Goal: Information Seeking & Learning: Find contact information

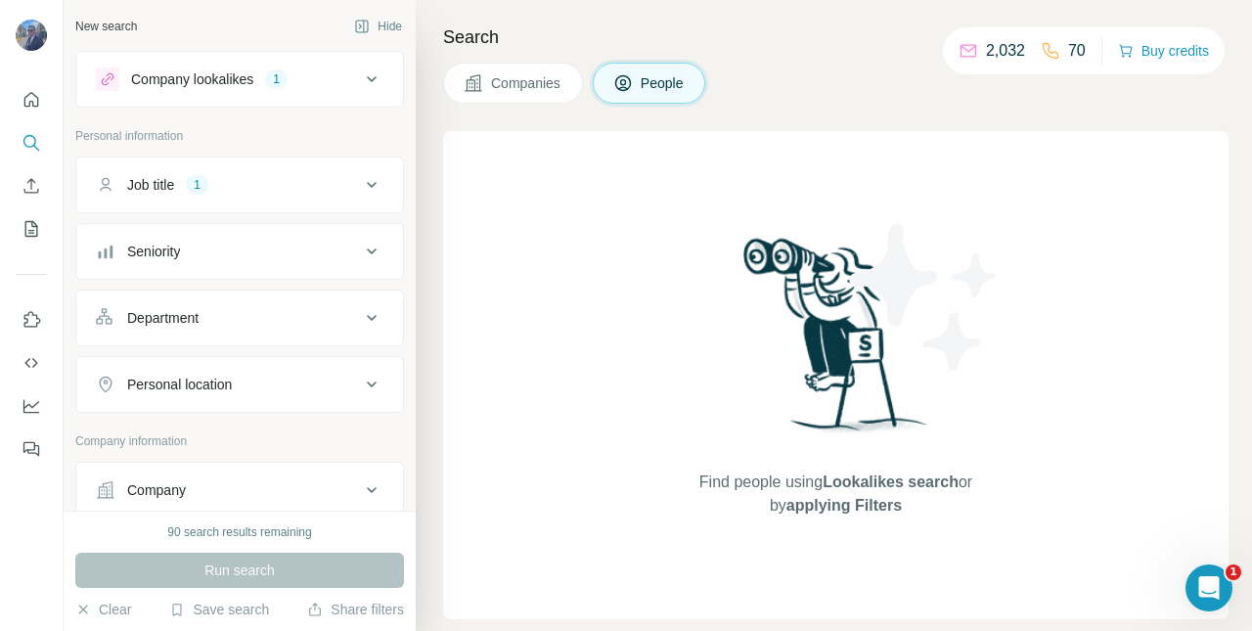
click at [986, 55] on p "2,032" at bounding box center [1005, 50] width 39 height 23
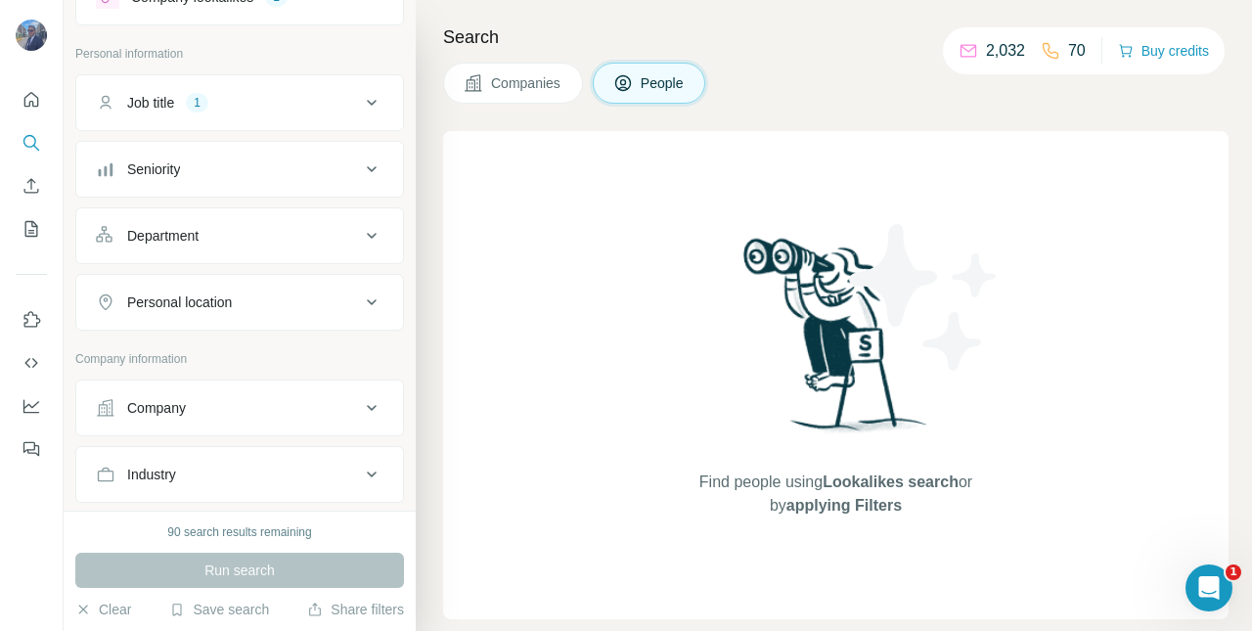
scroll to position [80, 0]
click at [360, 301] on icon at bounding box center [371, 303] width 23 height 23
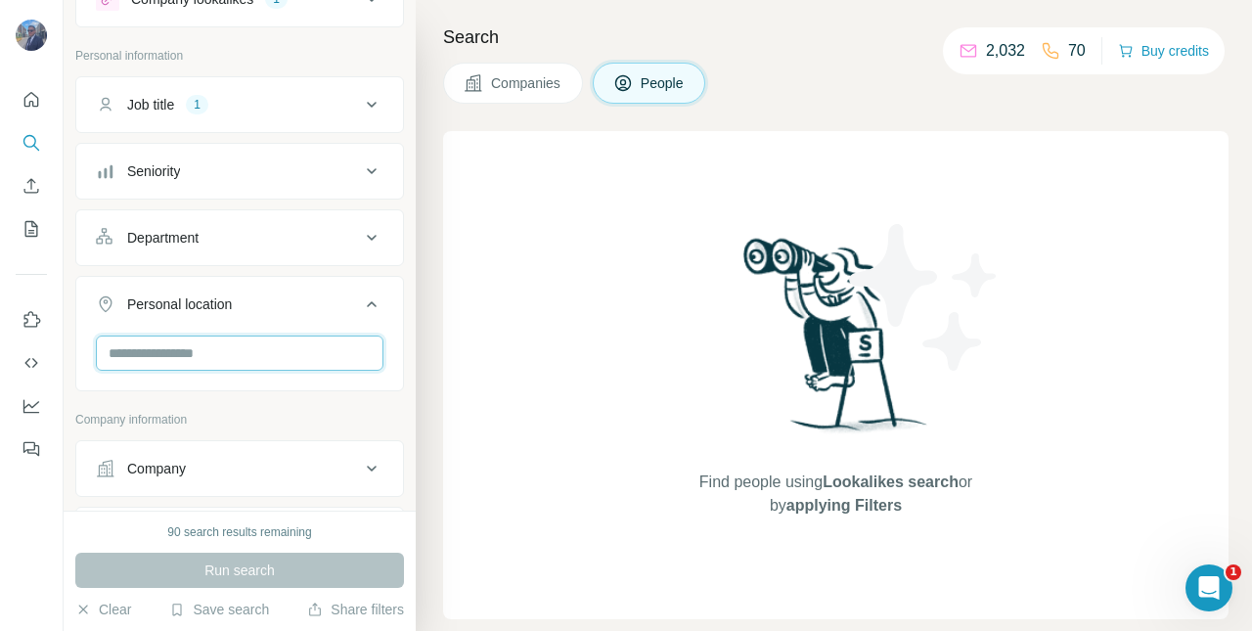
click at [250, 352] on input "text" at bounding box center [240, 352] width 288 height 35
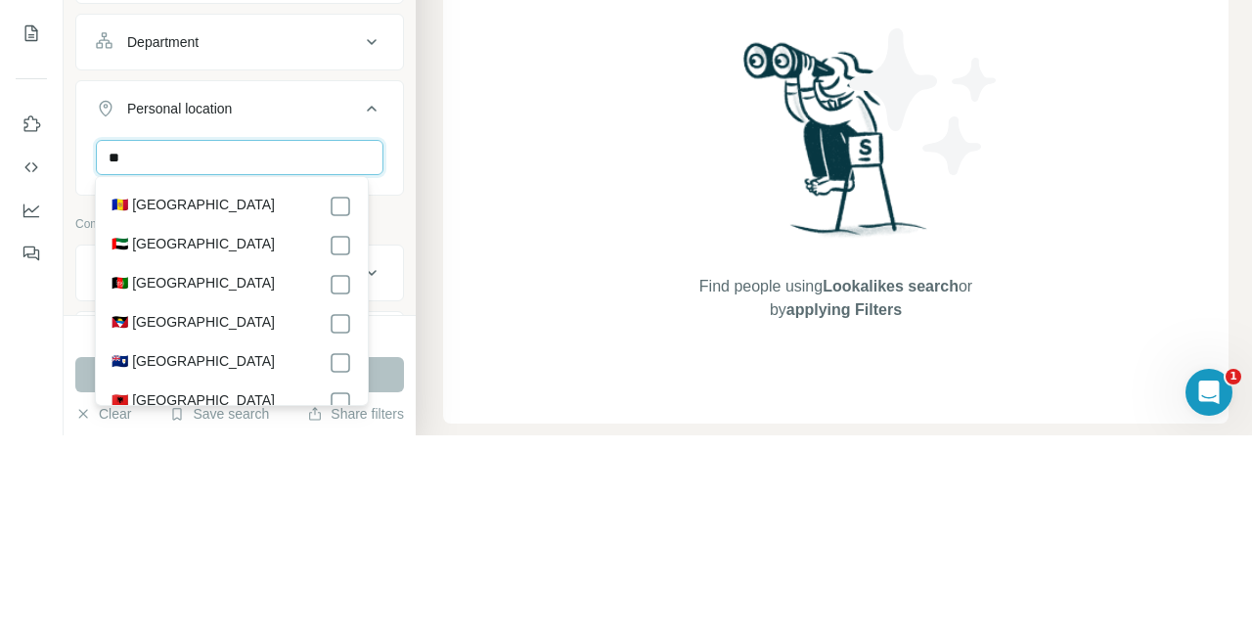
type input "*"
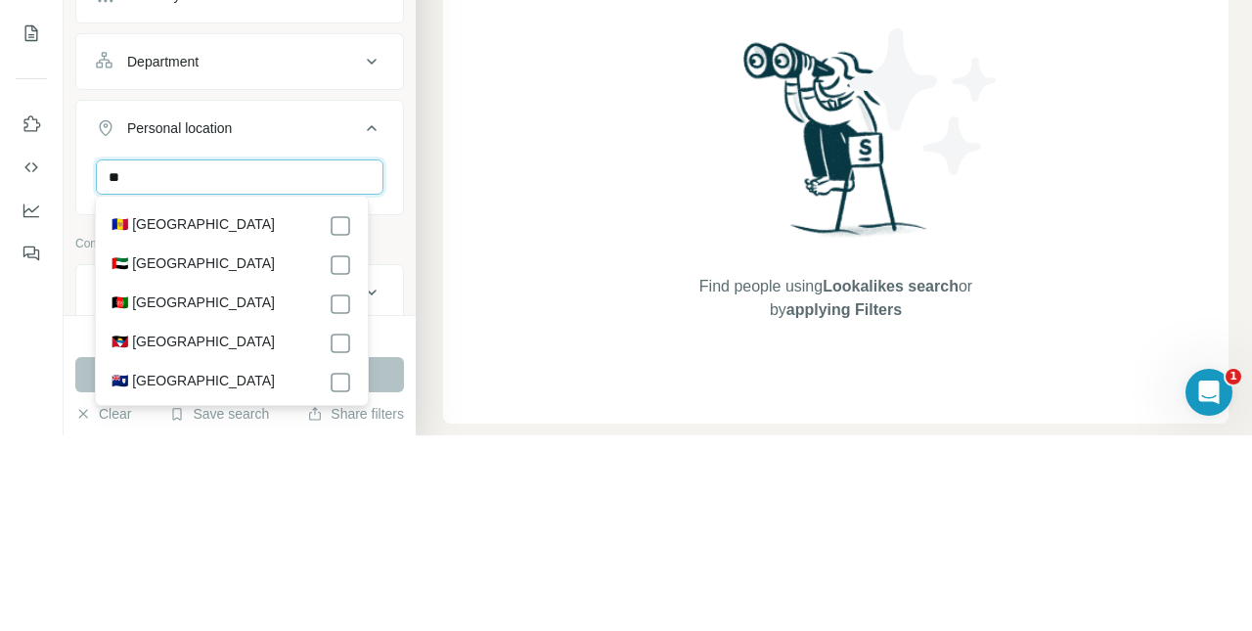
type input "*"
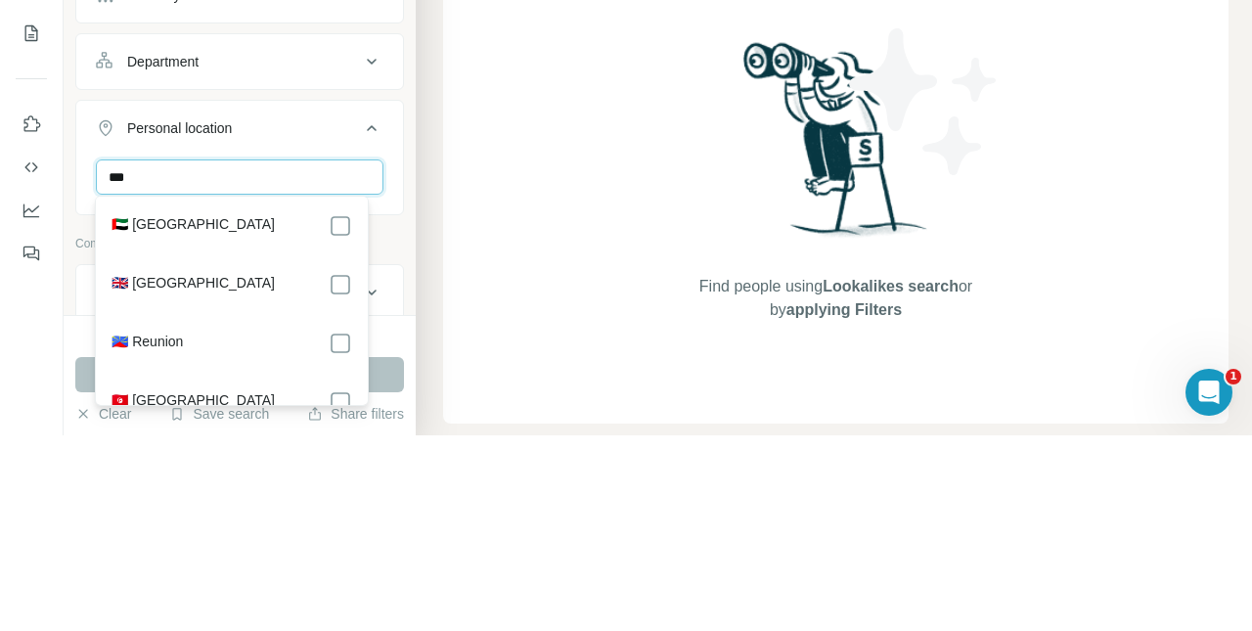
type input "***"
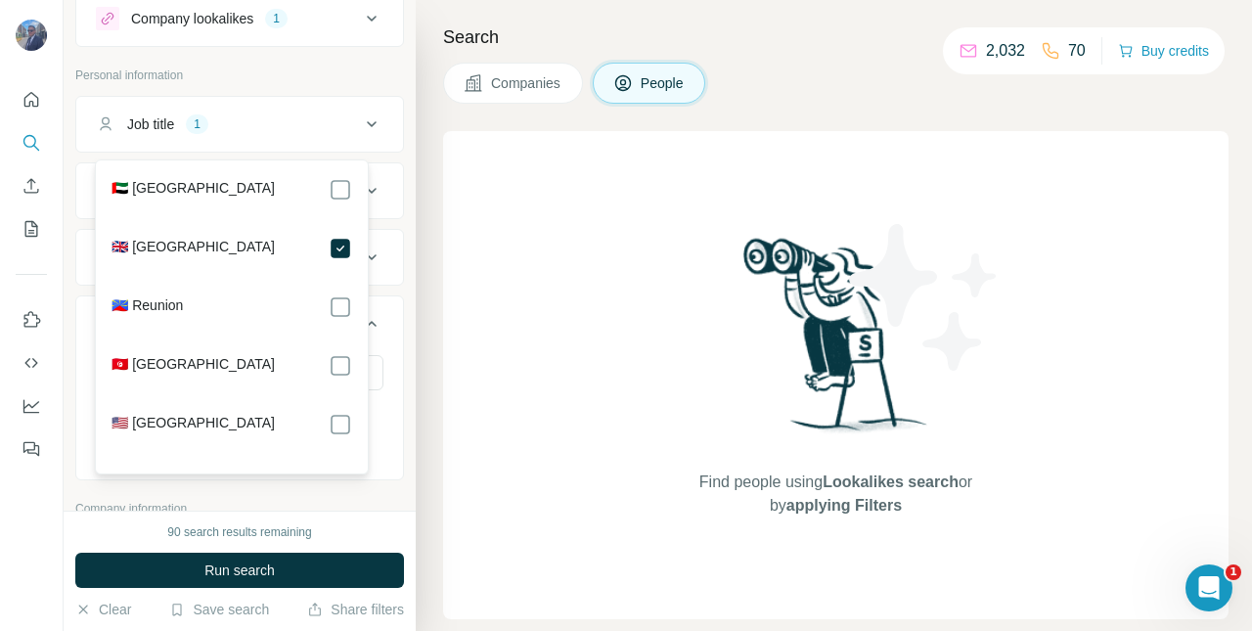
scroll to position [508, 0]
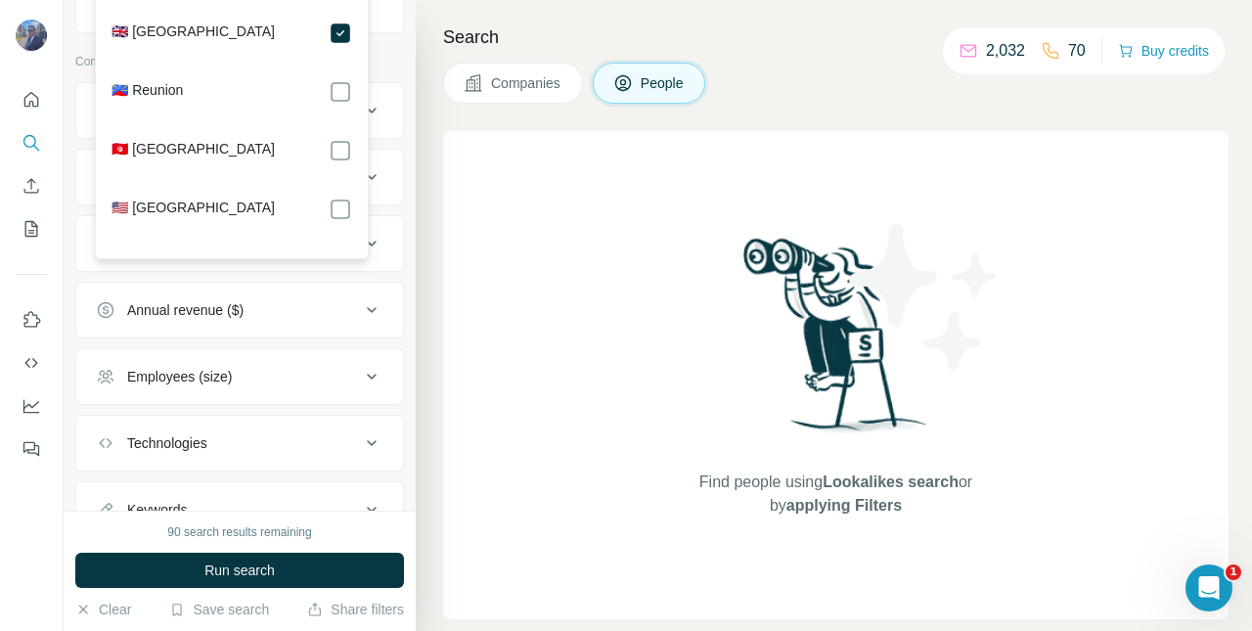
click at [288, 569] on button "Run search" at bounding box center [239, 570] width 329 height 35
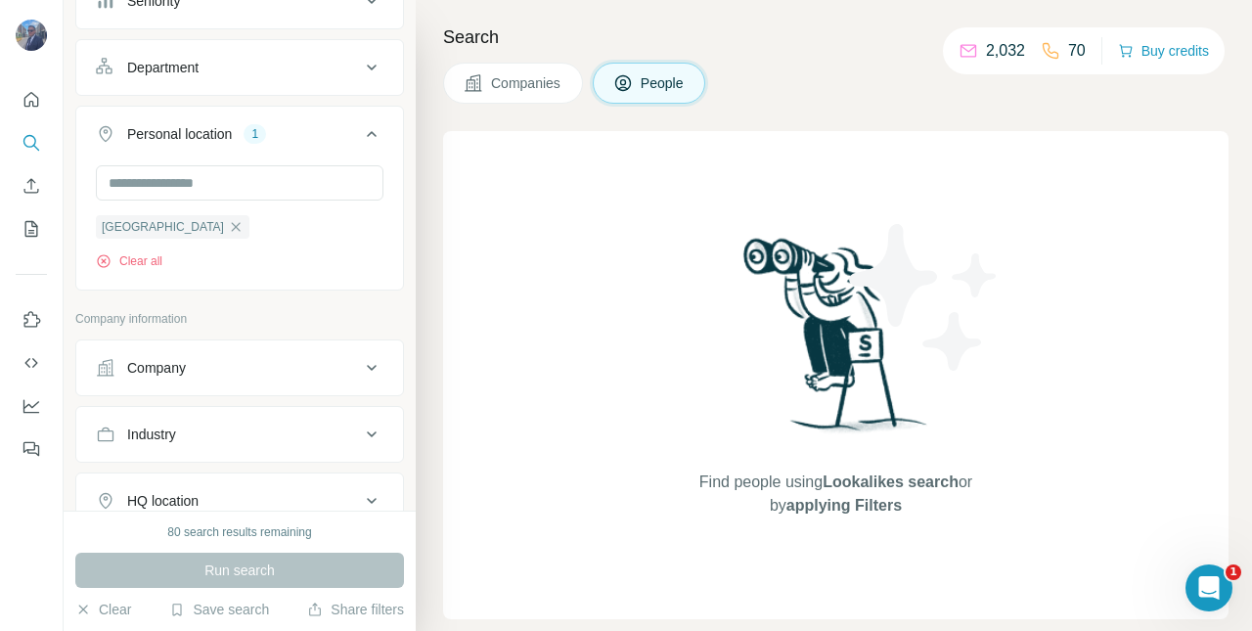
scroll to position [249, 0]
click at [271, 533] on div "80 search results remaining" at bounding box center [239, 532] width 144 height 18
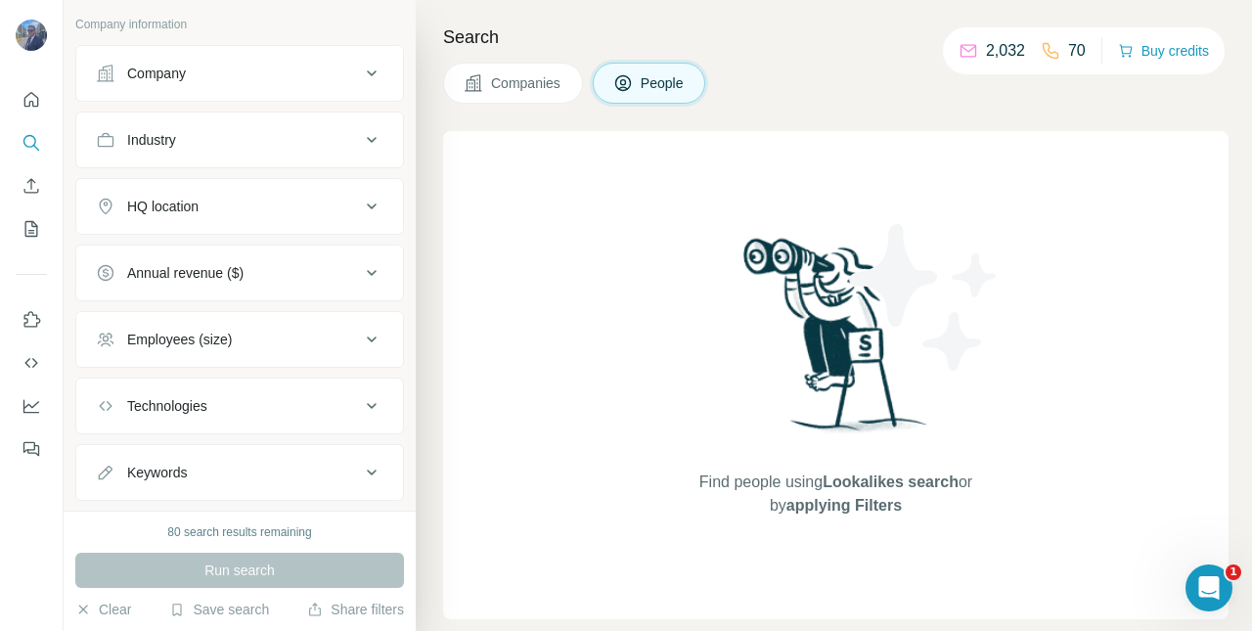
scroll to position [581, 0]
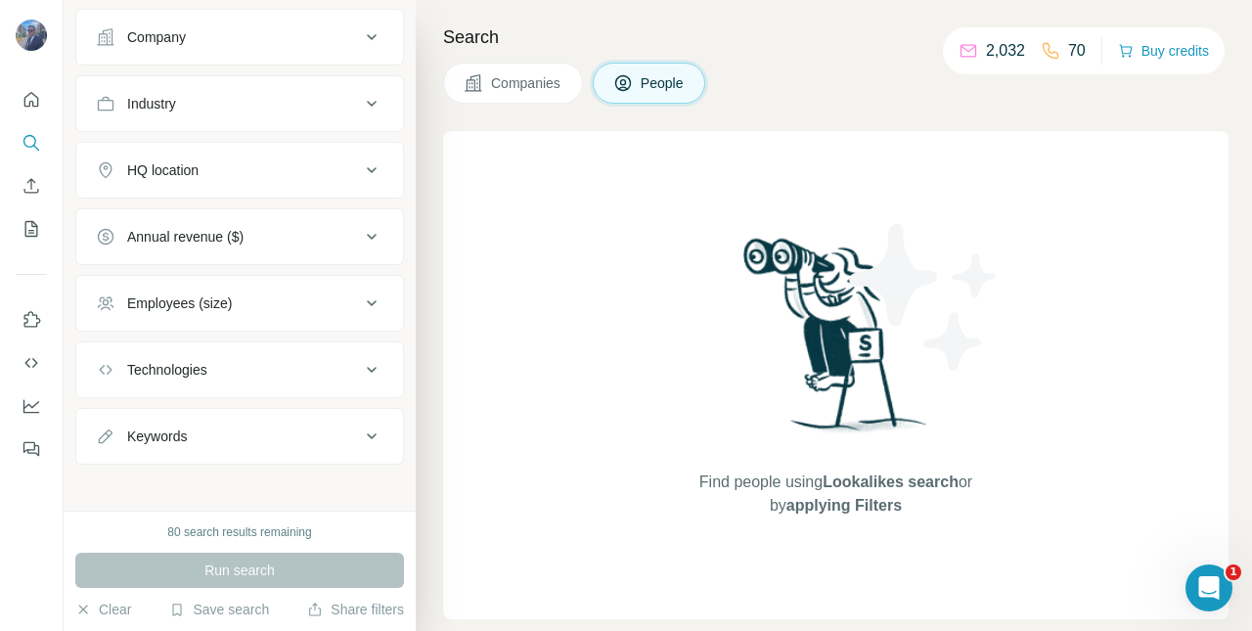
click at [516, 82] on span "Companies" at bounding box center [526, 83] width 71 height 20
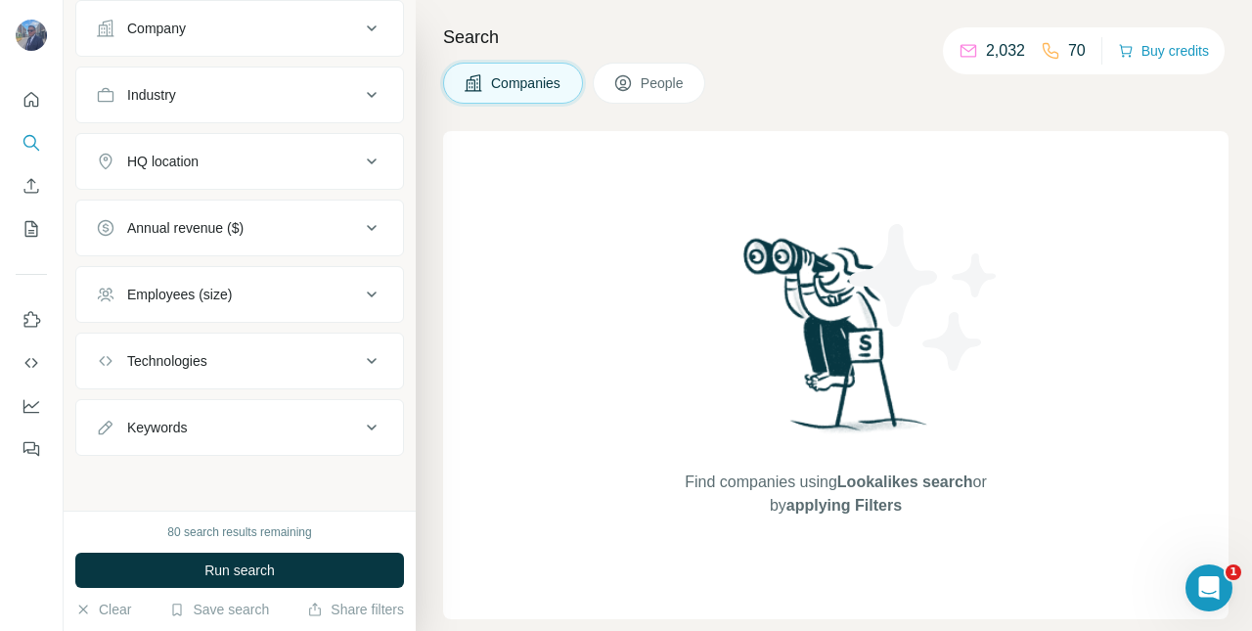
scroll to position [151, 0]
click at [655, 87] on span "People" at bounding box center [663, 83] width 45 height 20
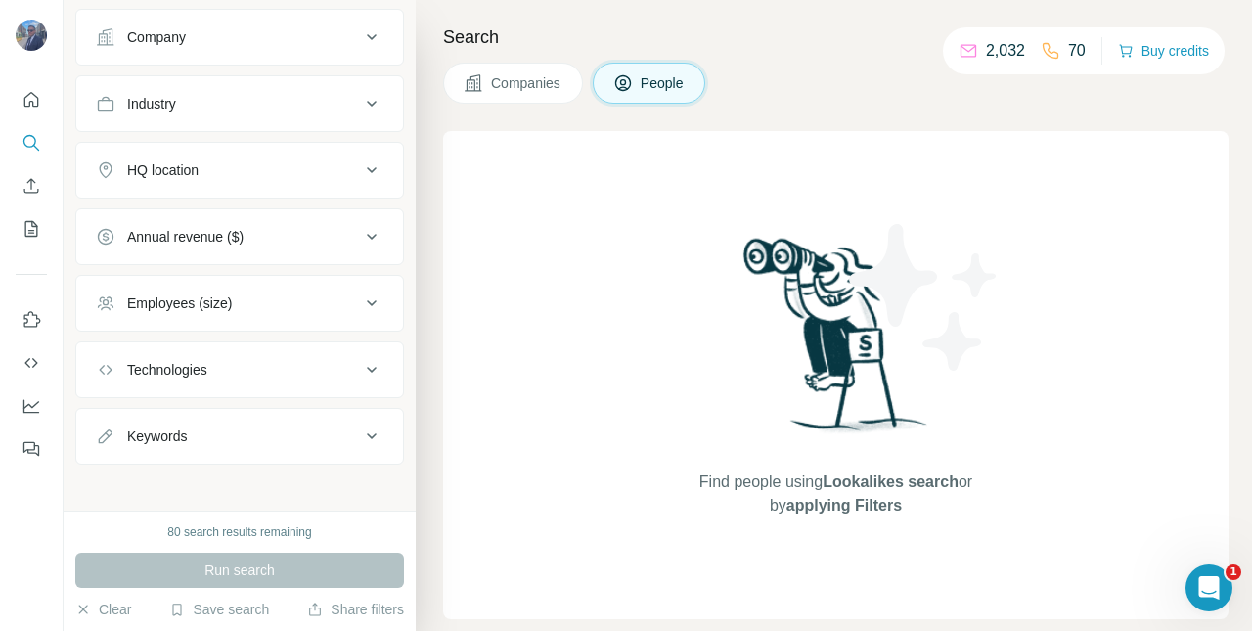
click at [984, 64] on div "2,032 70" at bounding box center [1021, 50] width 127 height 27
click at [1069, 53] on p "70" at bounding box center [1077, 50] width 18 height 23
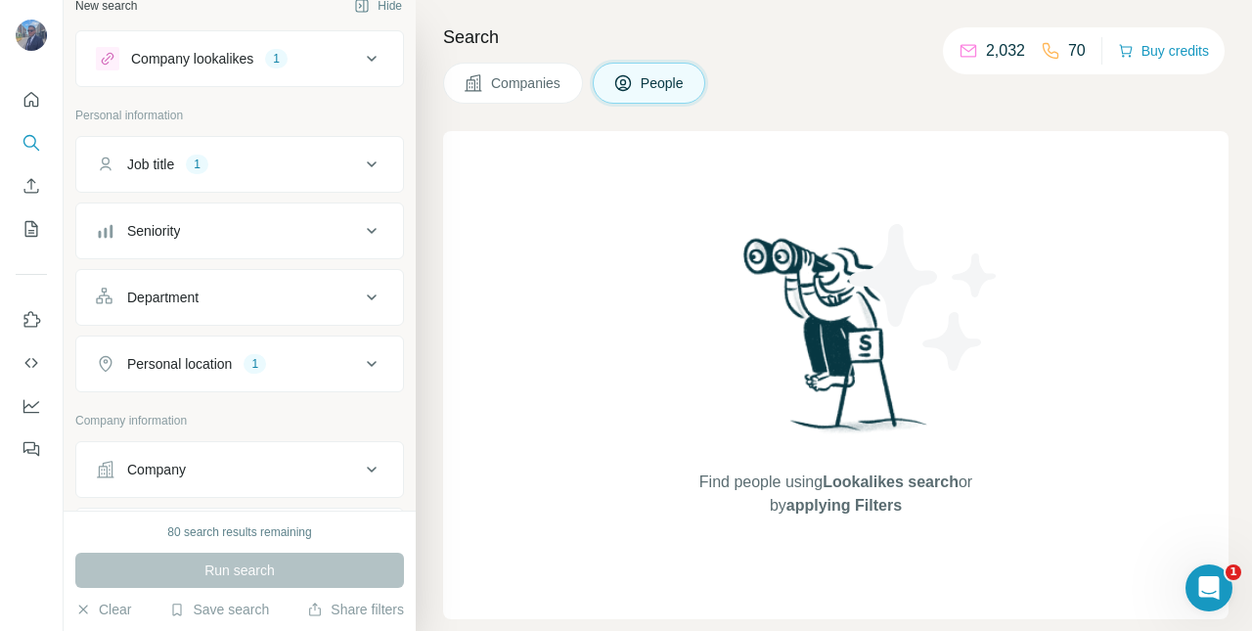
scroll to position [0, 0]
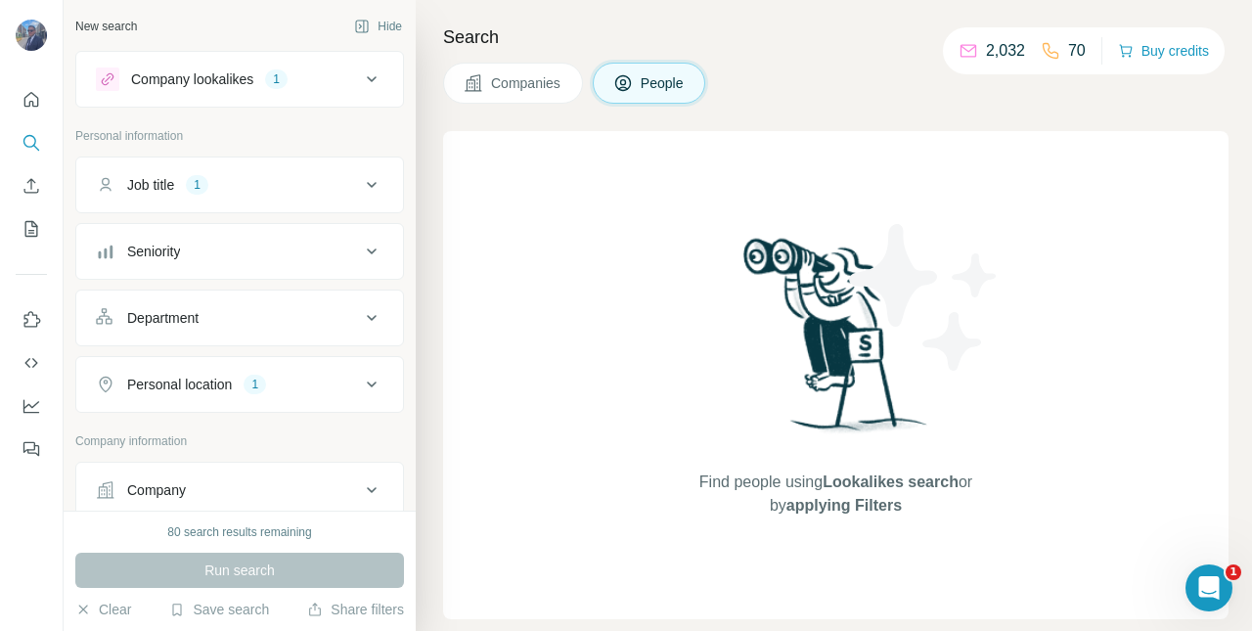
click at [360, 78] on icon at bounding box center [371, 78] width 23 height 23
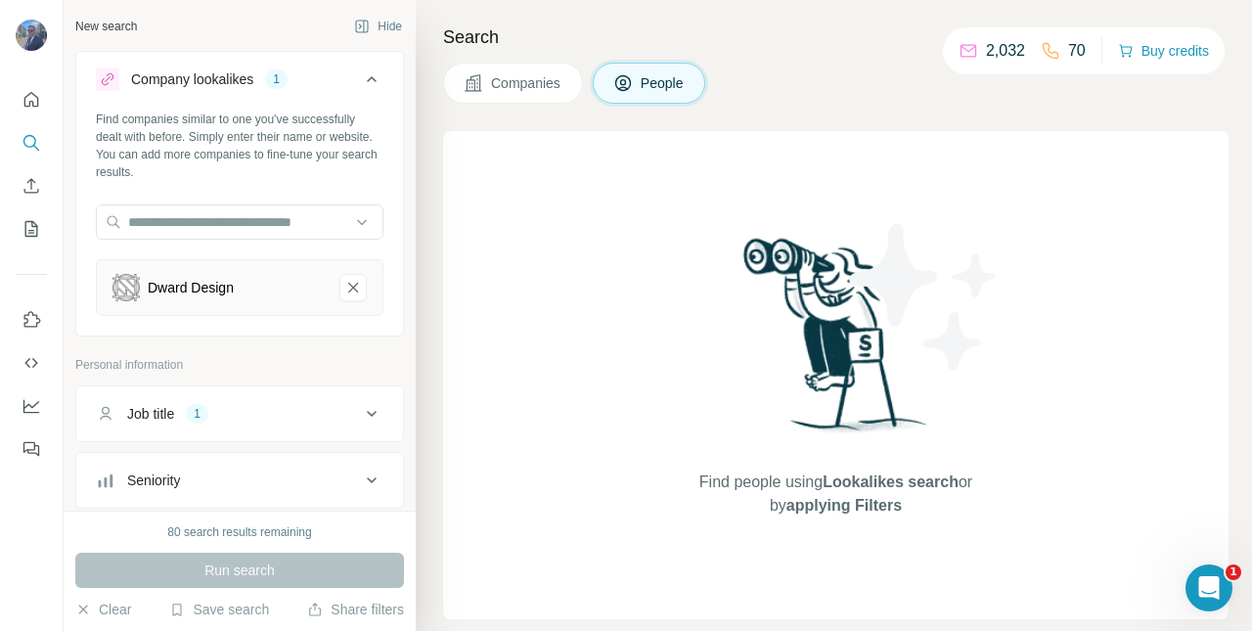
click at [360, 78] on icon at bounding box center [371, 78] width 23 height 23
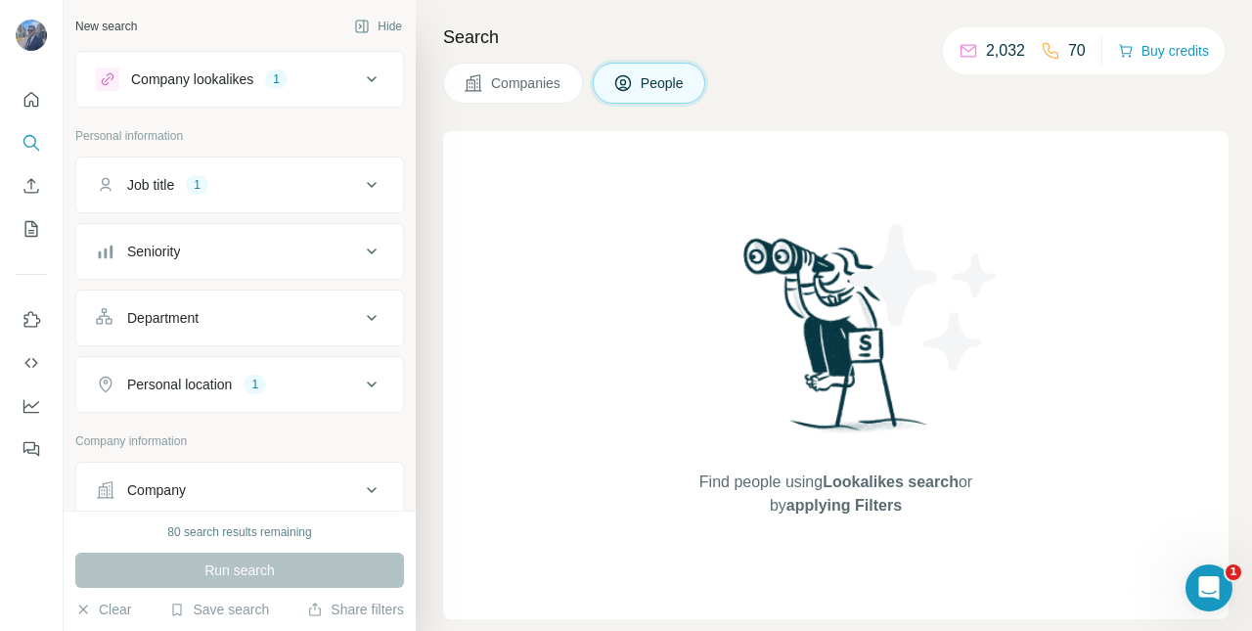
click at [360, 192] on icon at bounding box center [371, 184] width 23 height 23
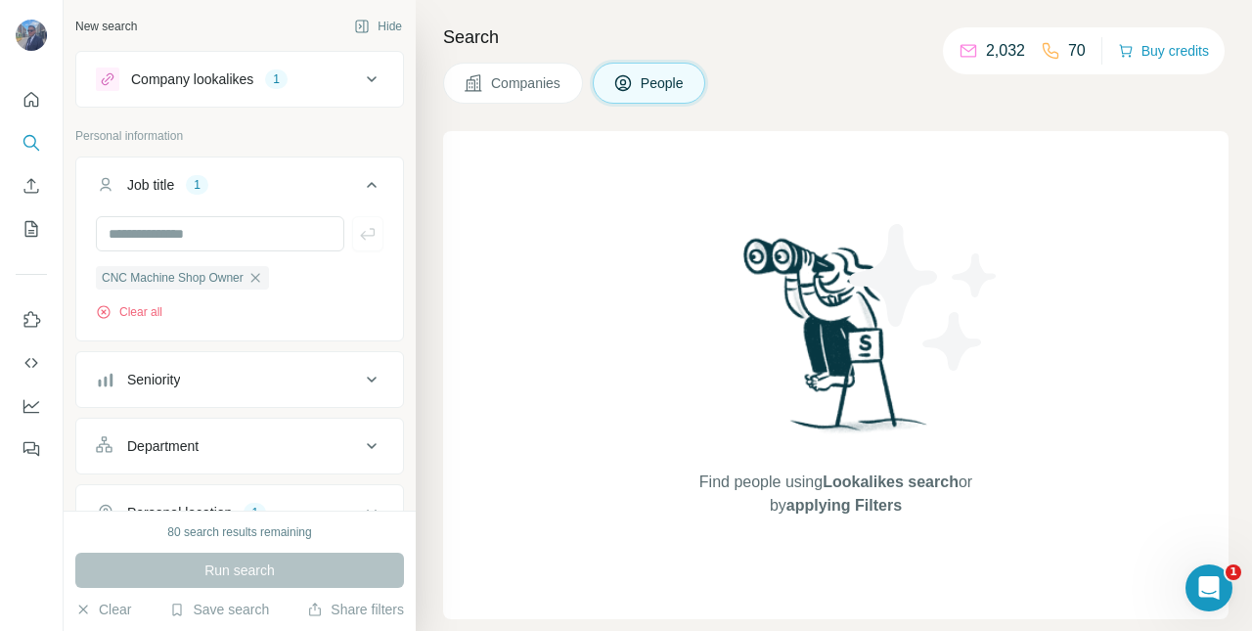
click at [361, 184] on icon at bounding box center [371, 184] width 23 height 23
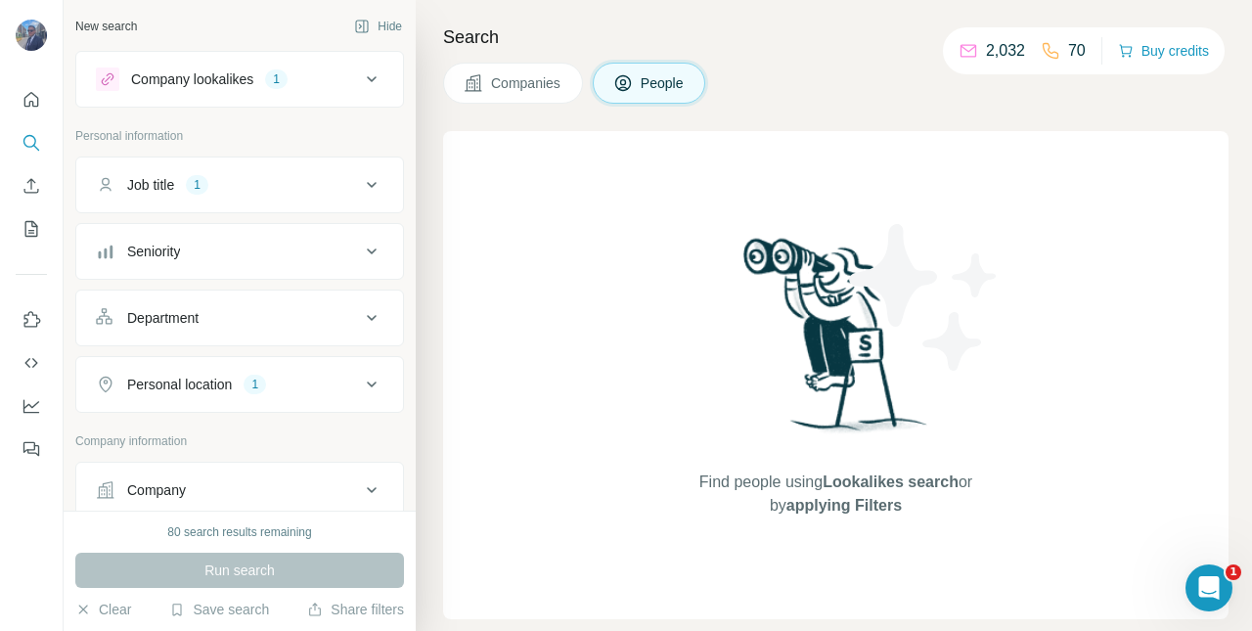
click at [362, 188] on icon at bounding box center [371, 184] width 23 height 23
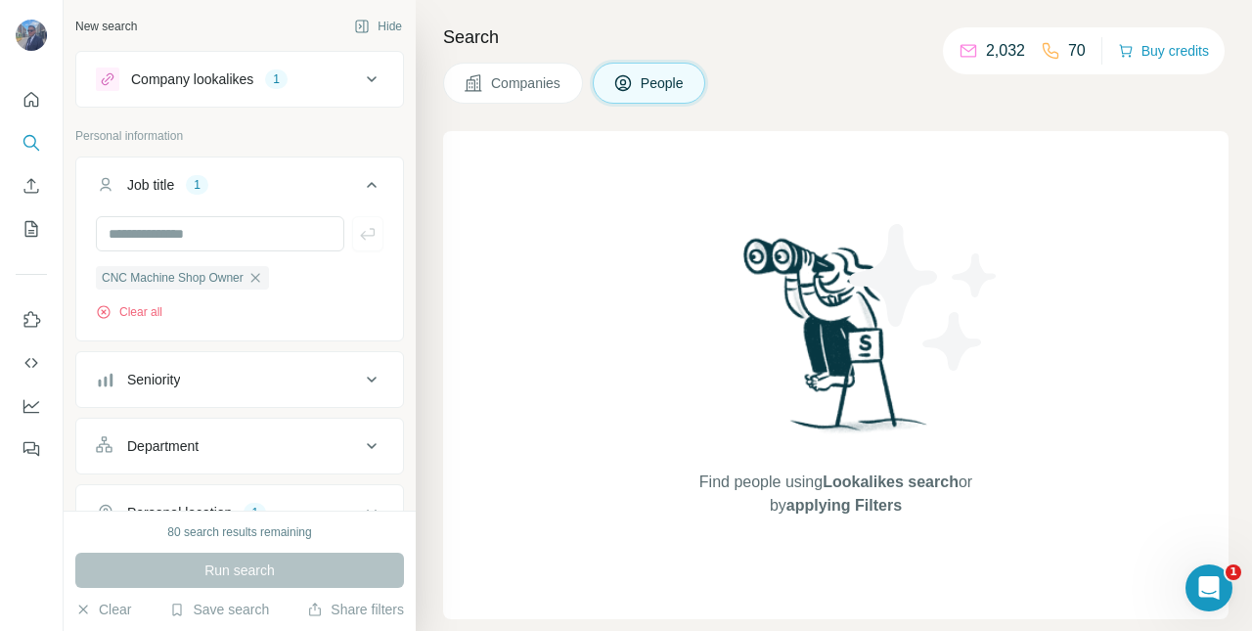
click at [263, 278] on icon "button" at bounding box center [255, 278] width 16 height 16
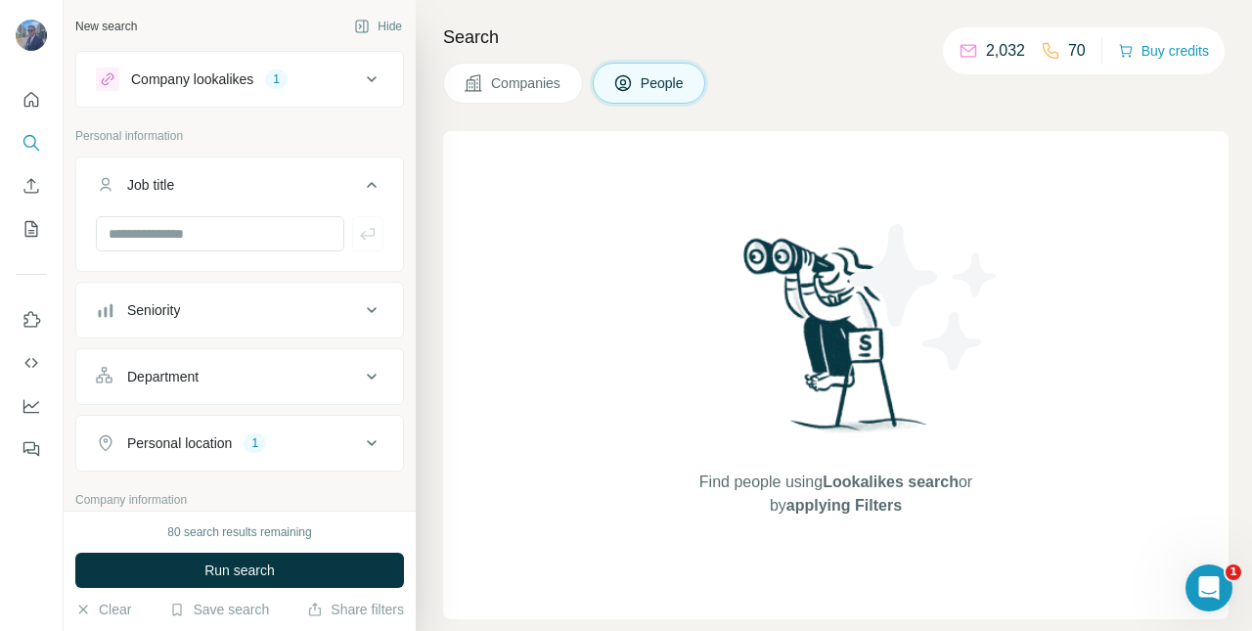
click at [269, 575] on span "Run search" at bounding box center [239, 570] width 70 height 20
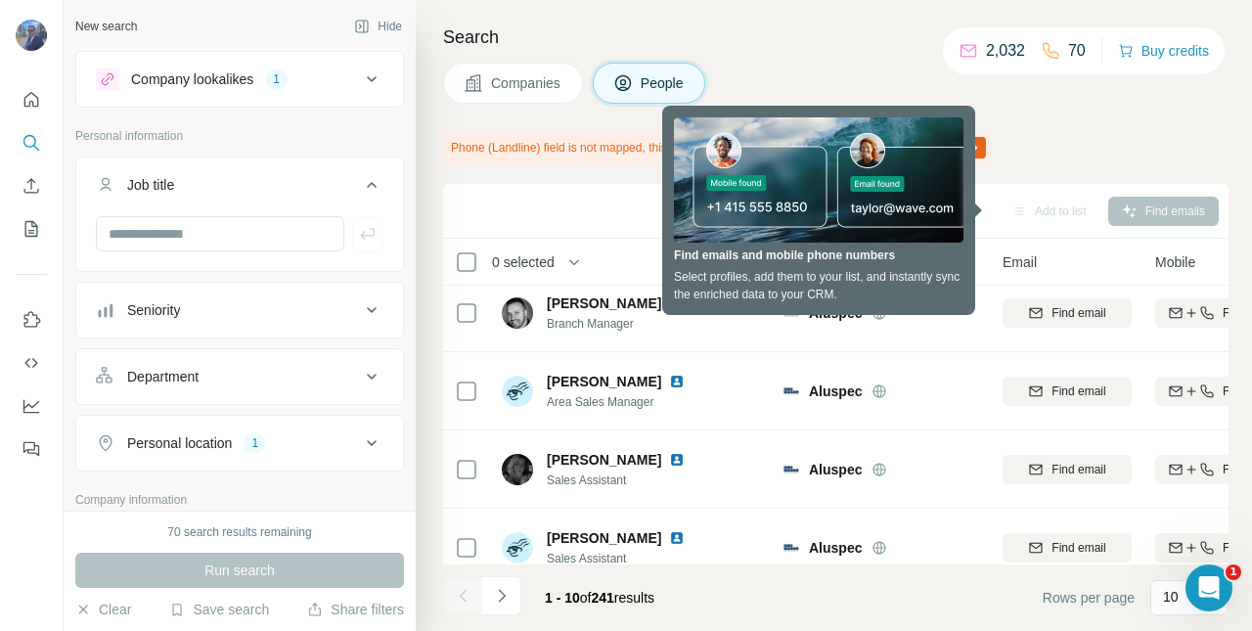
scroll to position [11, 0]
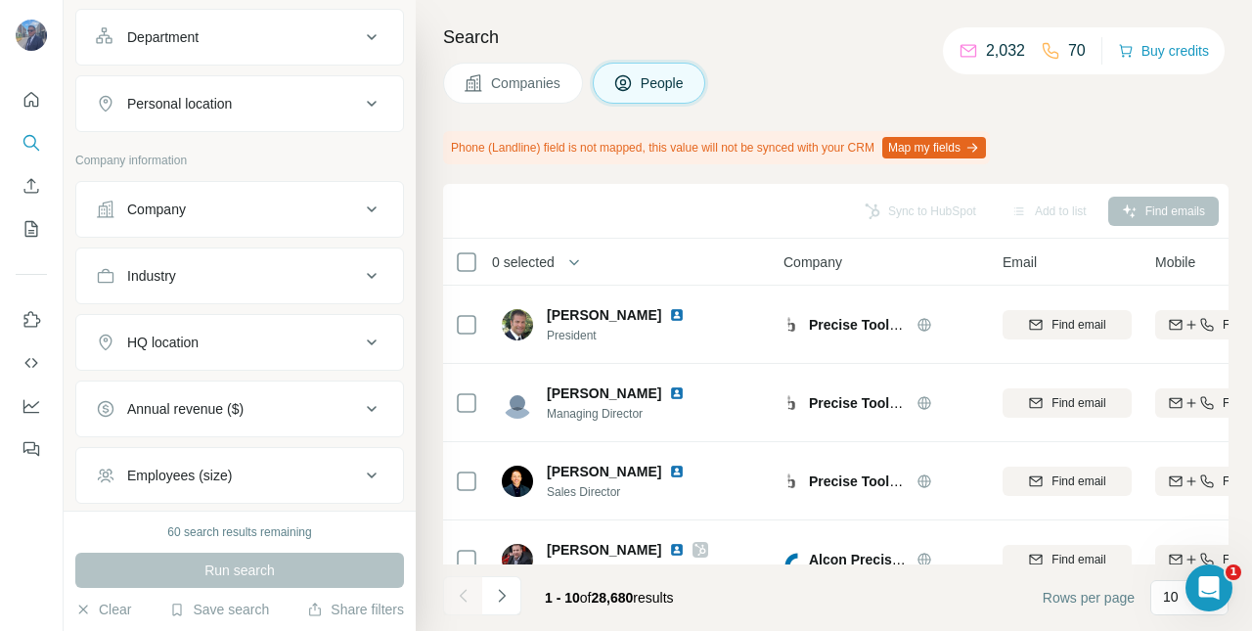
scroll to position [282, 0]
click at [367, 338] on icon at bounding box center [372, 341] width 10 height 6
click at [278, 387] on input "text" at bounding box center [240, 390] width 288 height 35
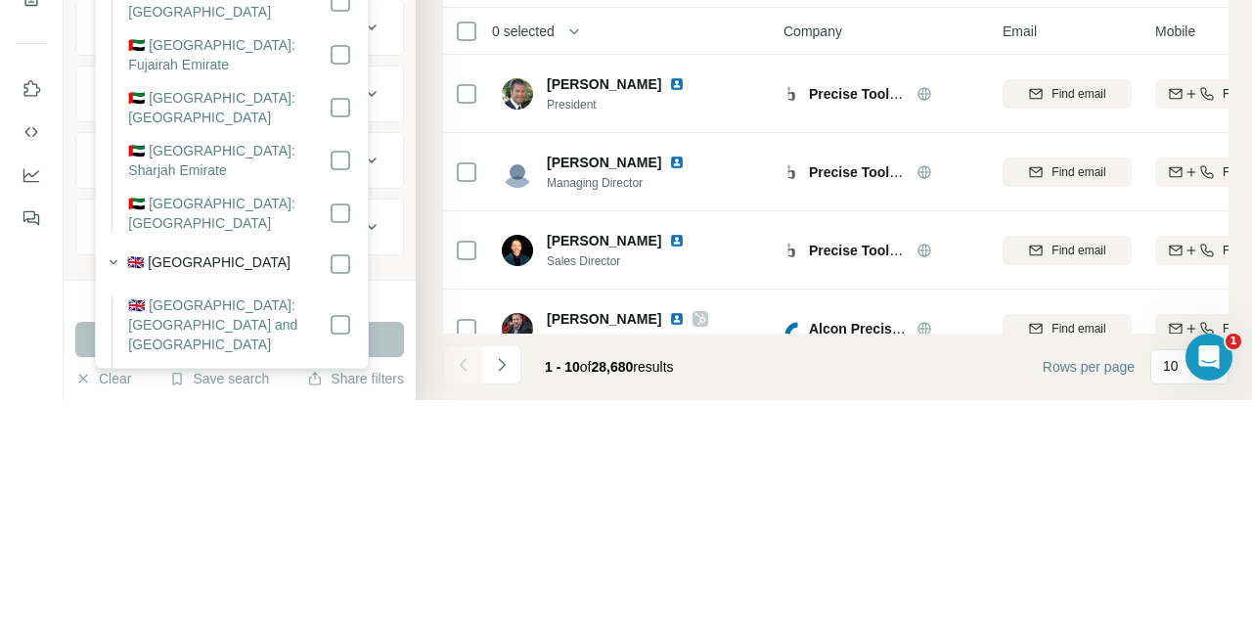
scroll to position [162, 0]
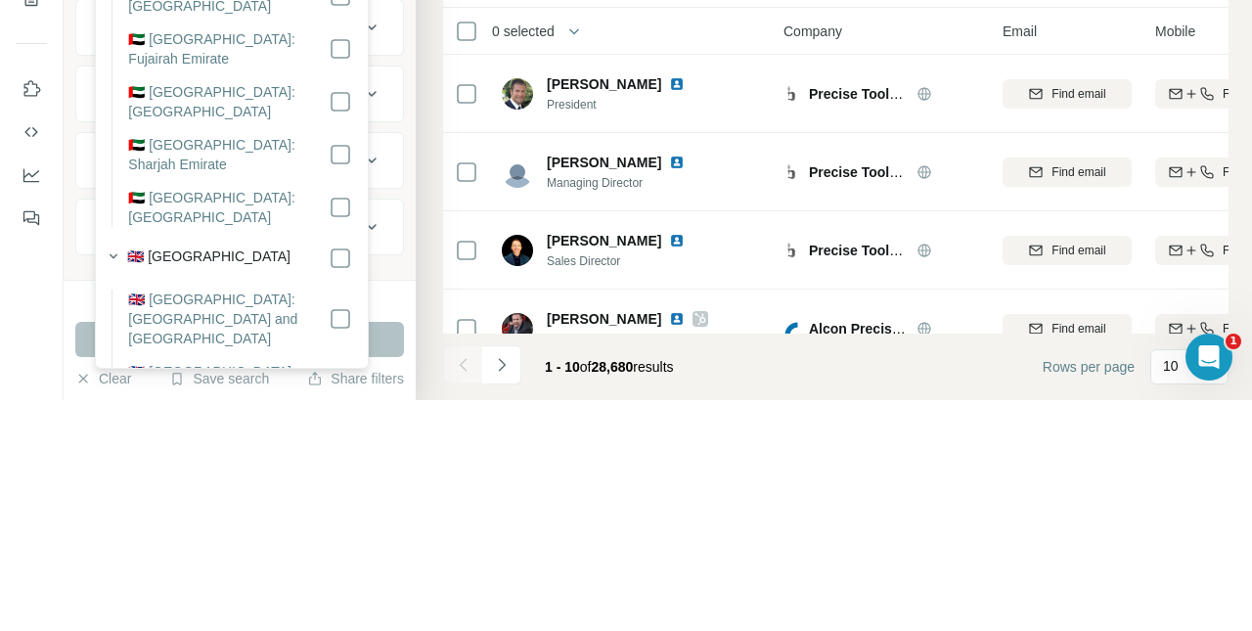
type input "******"
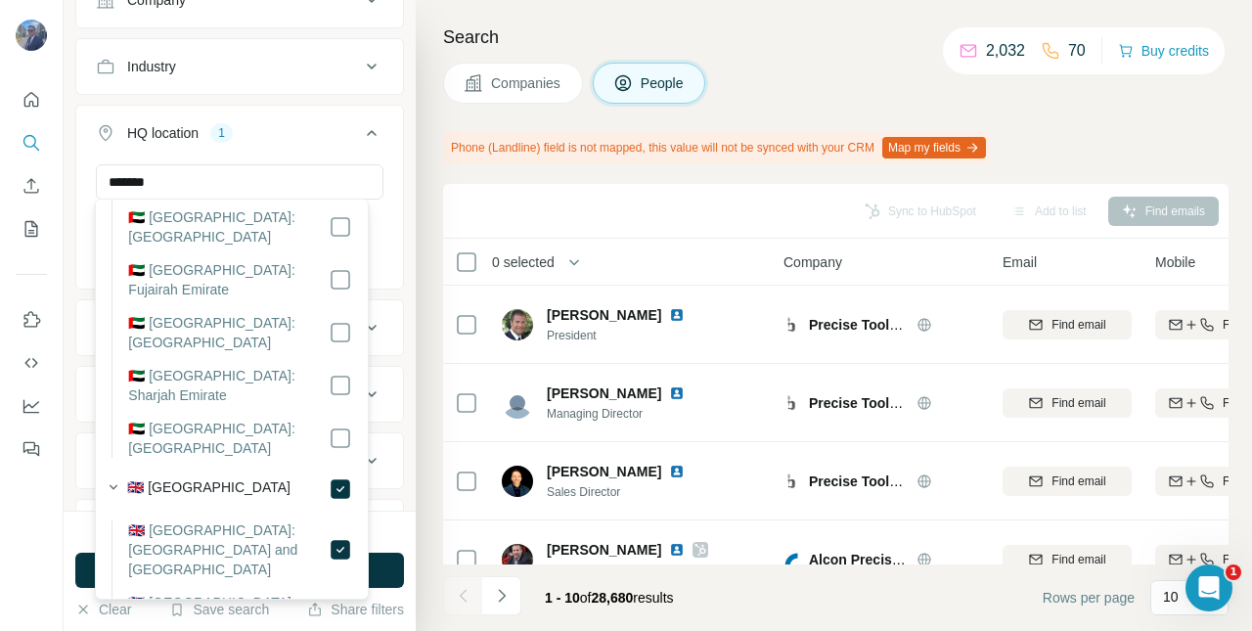
click at [383, 237] on div "****** [GEOGRAPHIC_DATA] Clear all" at bounding box center [239, 224] width 327 height 120
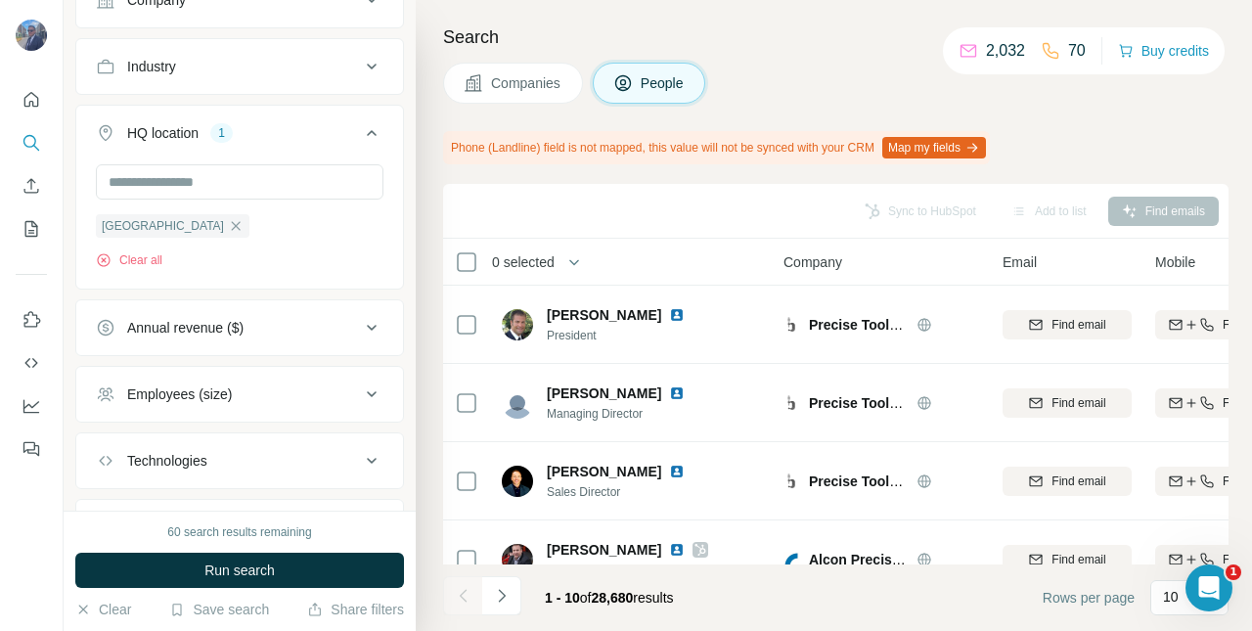
click at [258, 571] on span "Run search" at bounding box center [239, 570] width 70 height 20
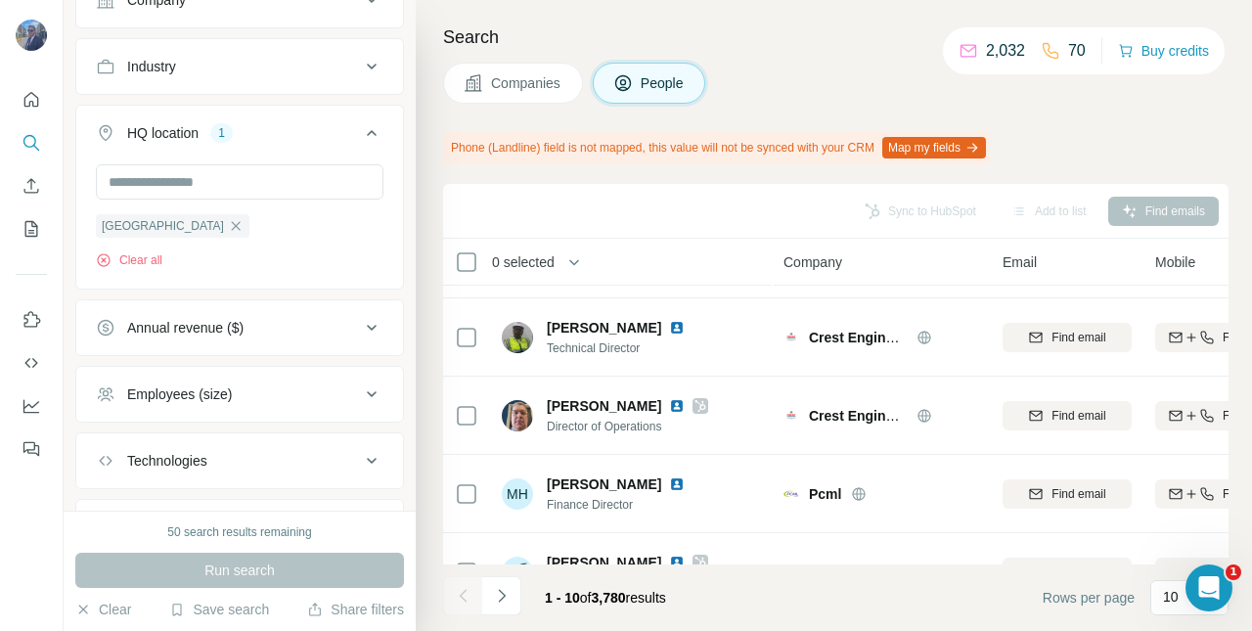
scroll to position [65, 0]
click at [586, 422] on span "Director of Operations" at bounding box center [627, 428] width 161 height 18
click at [592, 409] on span "[PERSON_NAME]" at bounding box center [604, 407] width 114 height 20
click at [588, 415] on div "[PERSON_NAME] Director of Operations" at bounding box center [627, 416] width 161 height 39
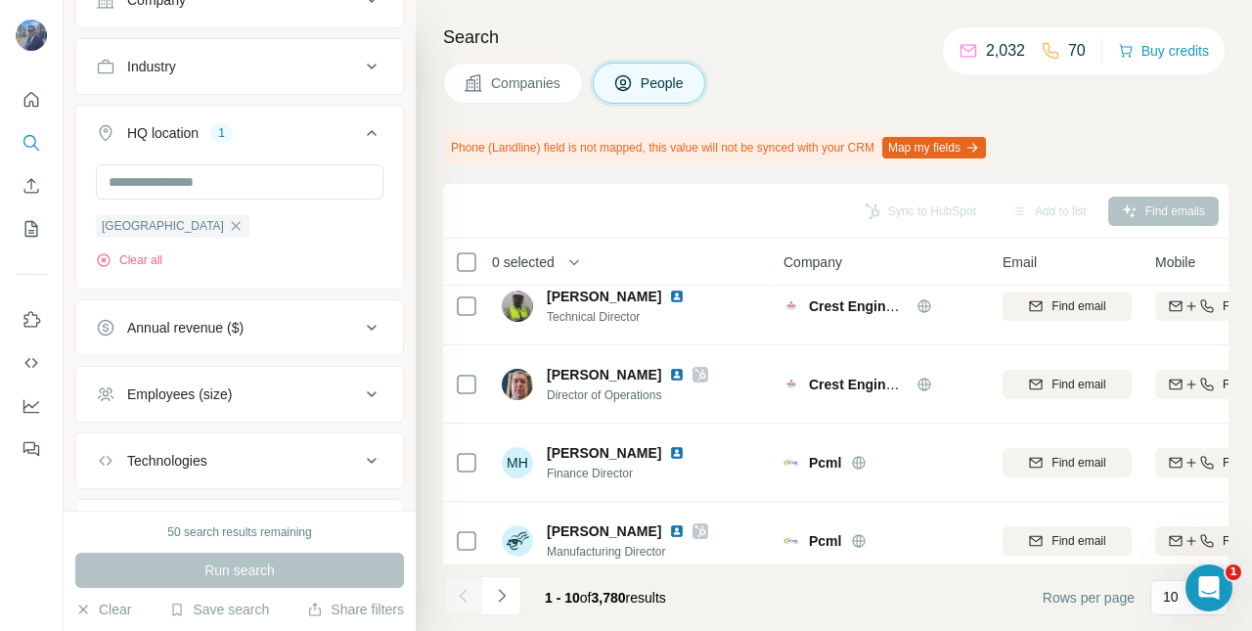
scroll to position [104, 0]
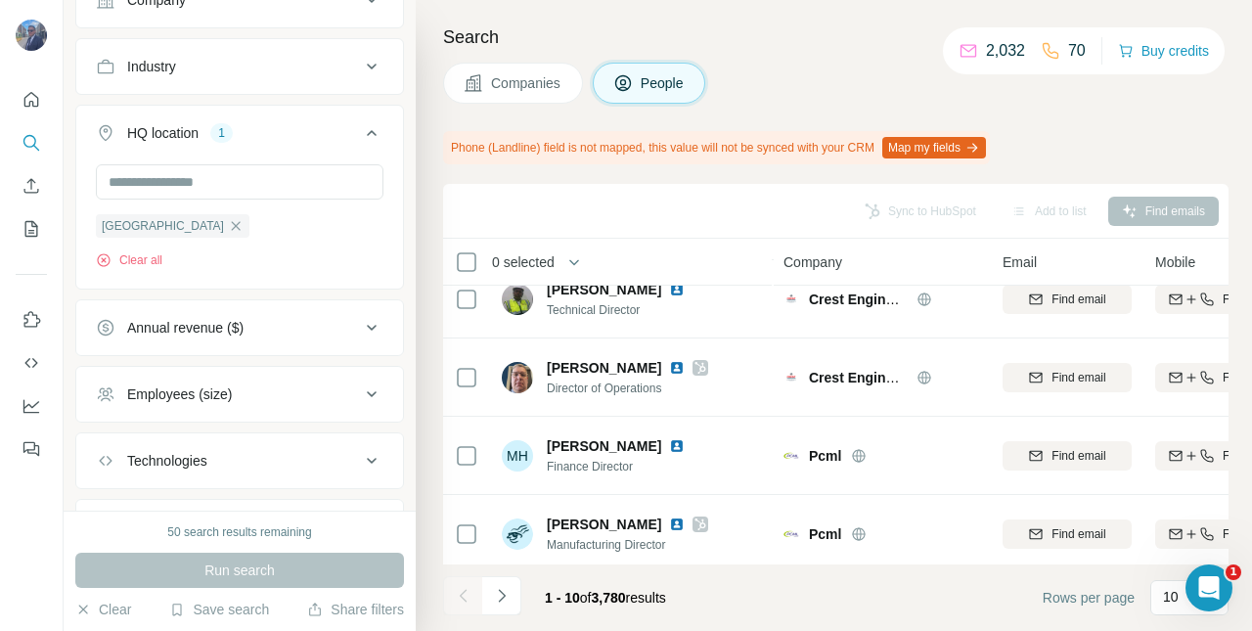
click at [843, 387] on div "Crest Engineering Company" at bounding box center [881, 377] width 196 height 54
click at [669, 368] on img at bounding box center [677, 368] width 16 height 16
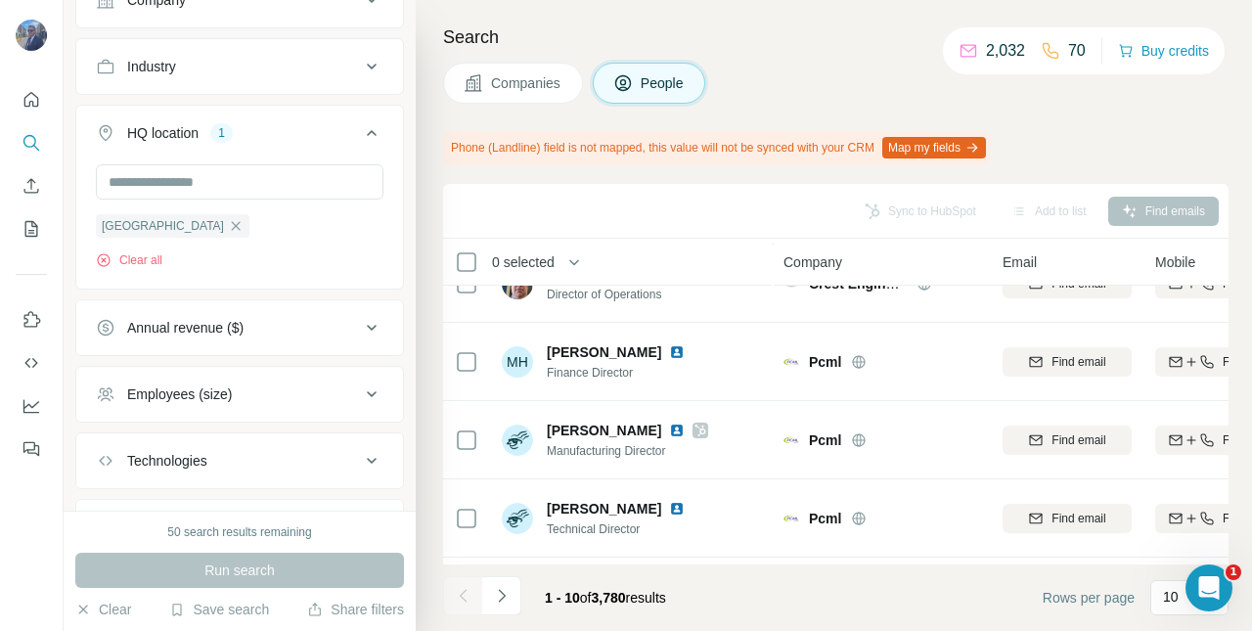
scroll to position [200, 0]
click at [669, 354] on img at bounding box center [677, 350] width 16 height 16
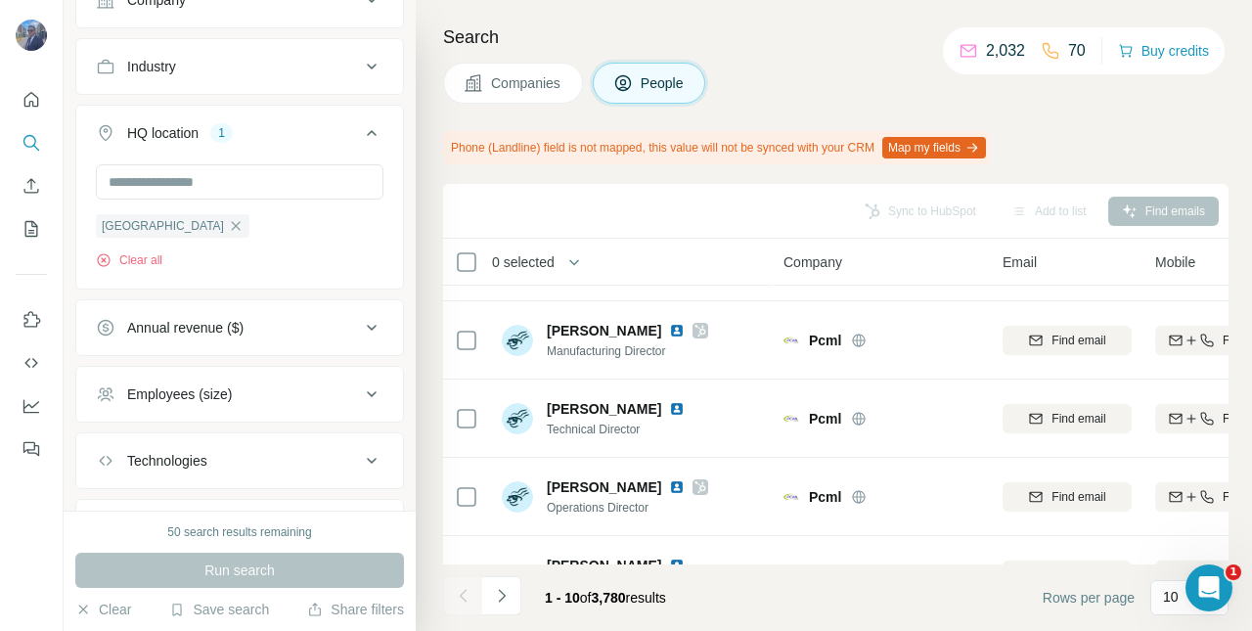
scroll to position [304, 0]
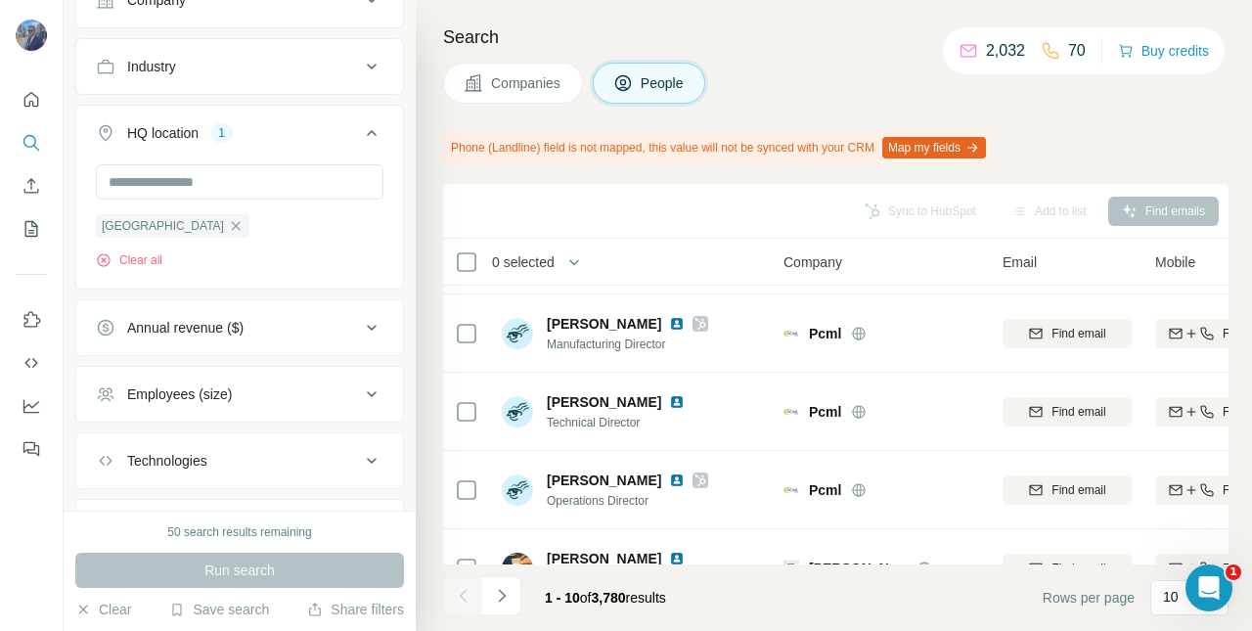
click at [678, 405] on img at bounding box center [677, 402] width 16 height 16
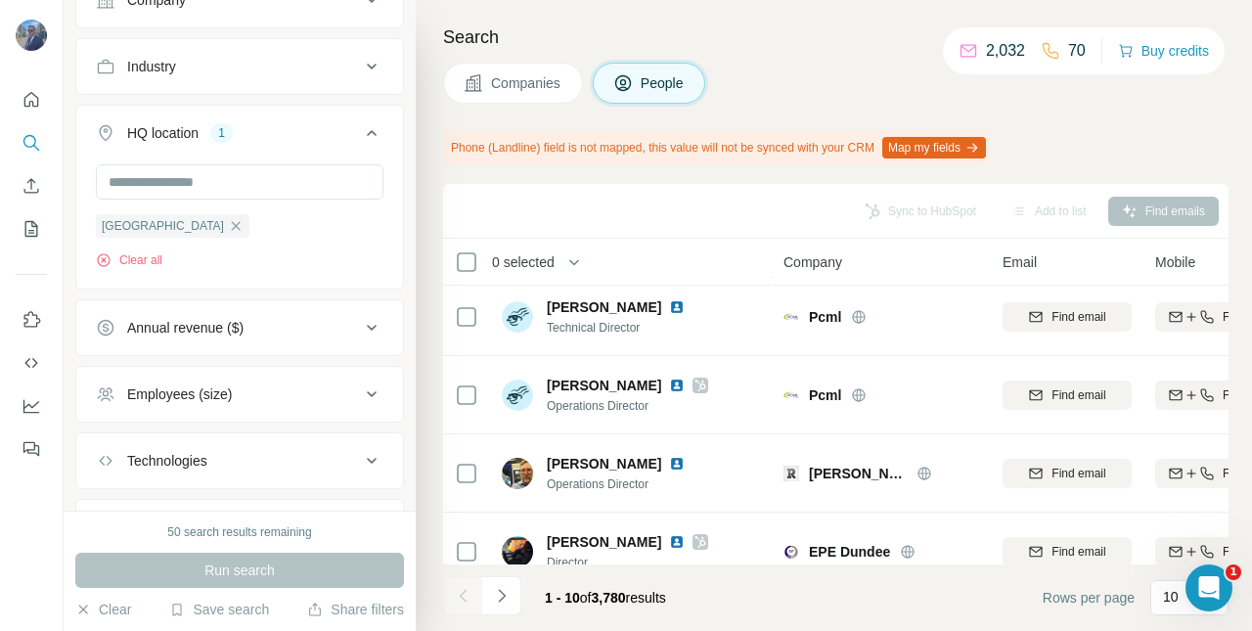
scroll to position [402, 0]
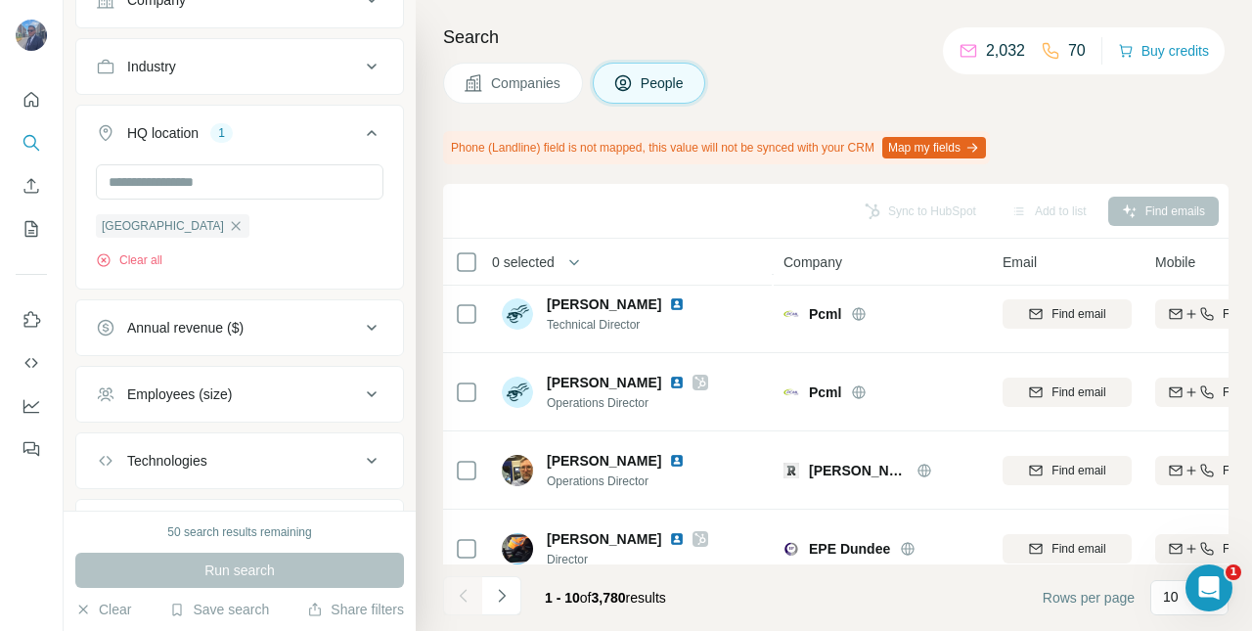
click at [669, 383] on img at bounding box center [677, 383] width 16 height 16
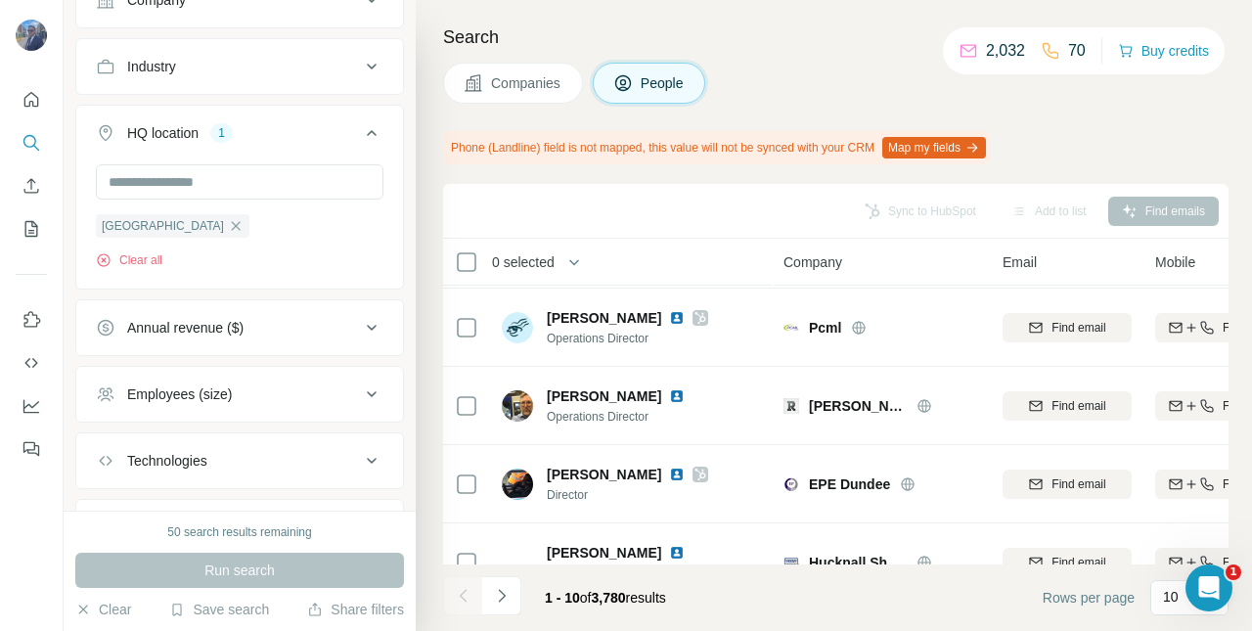
scroll to position [512, 0]
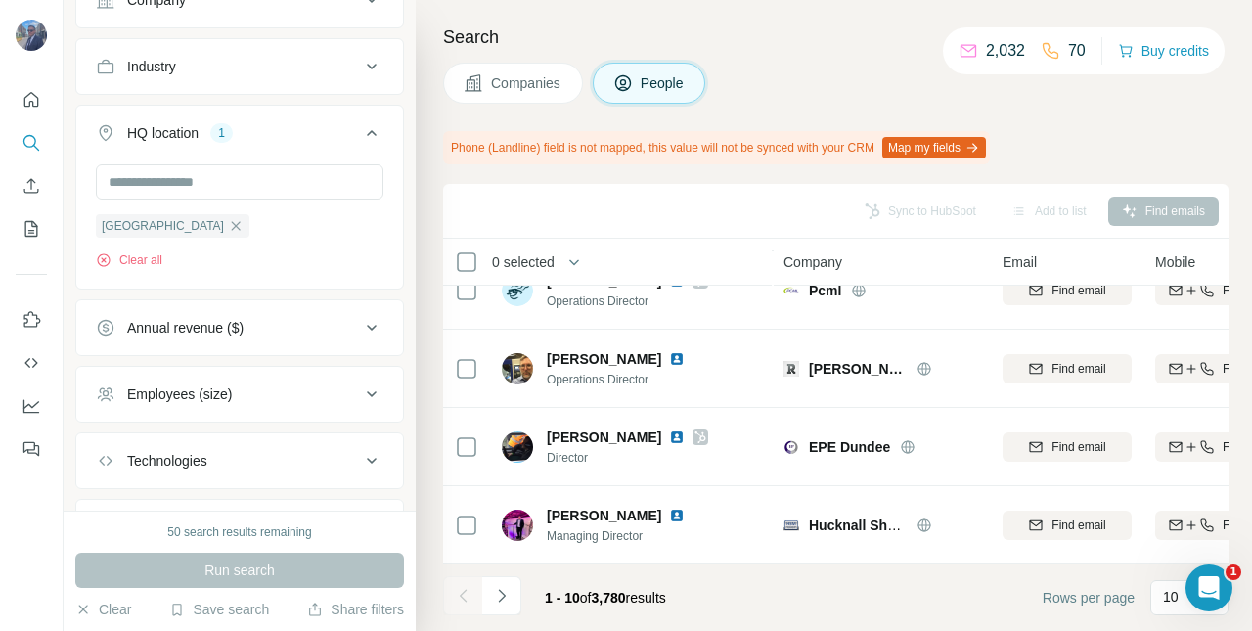
click at [497, 598] on icon "Navigate to next page" at bounding box center [502, 596] width 20 height 20
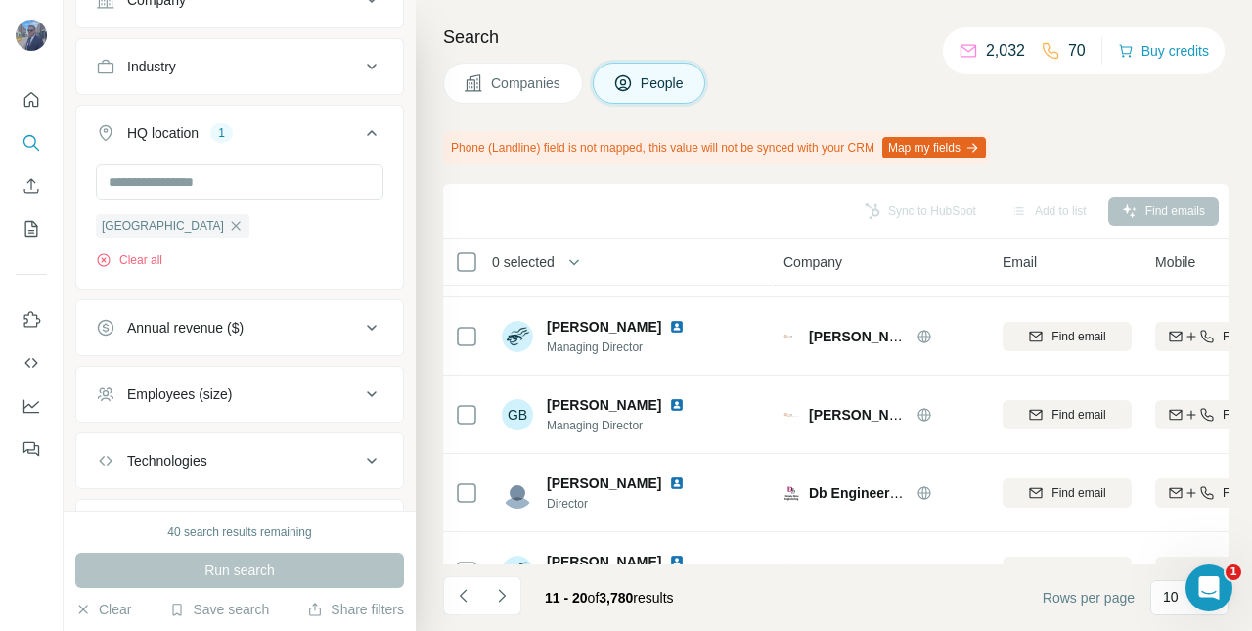
scroll to position [507, 0]
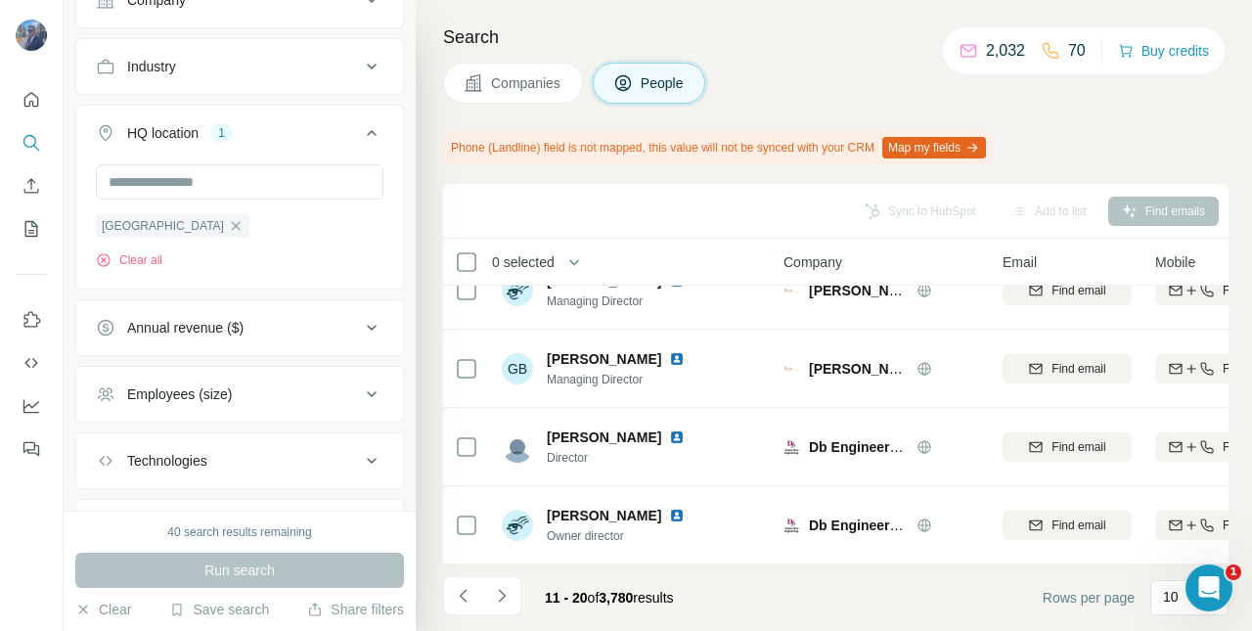
click at [669, 432] on img at bounding box center [677, 437] width 16 height 16
click at [669, 511] on img at bounding box center [677, 516] width 16 height 16
click at [499, 595] on icon "Navigate to next page" at bounding box center [502, 596] width 20 height 20
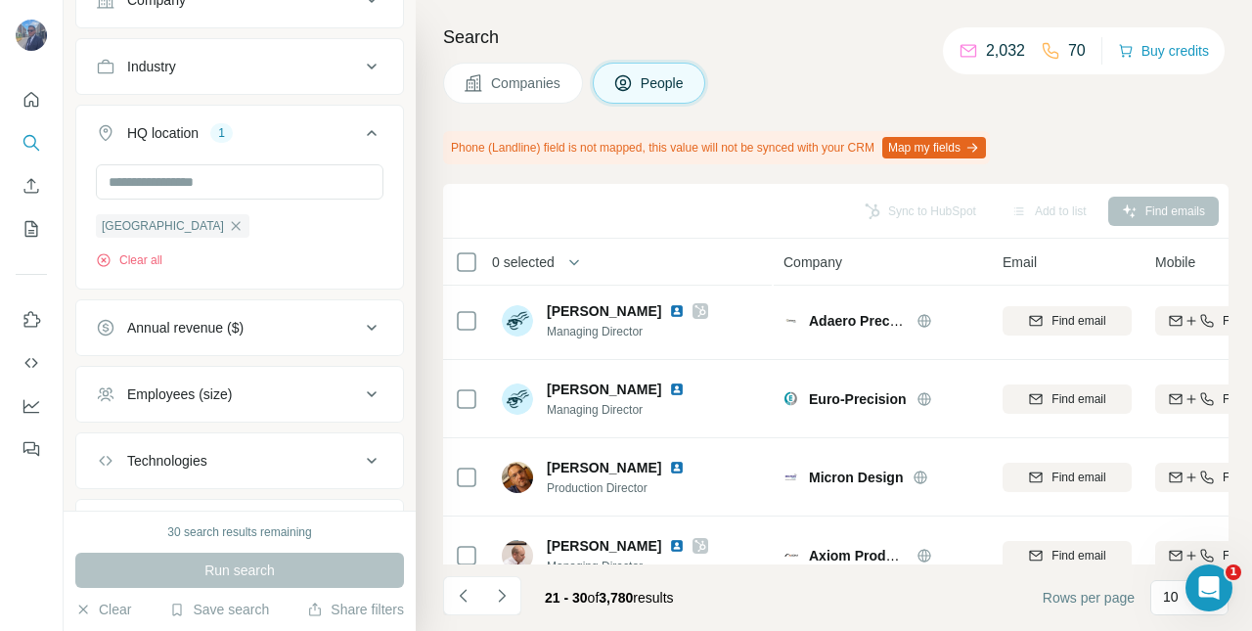
scroll to position [0, 0]
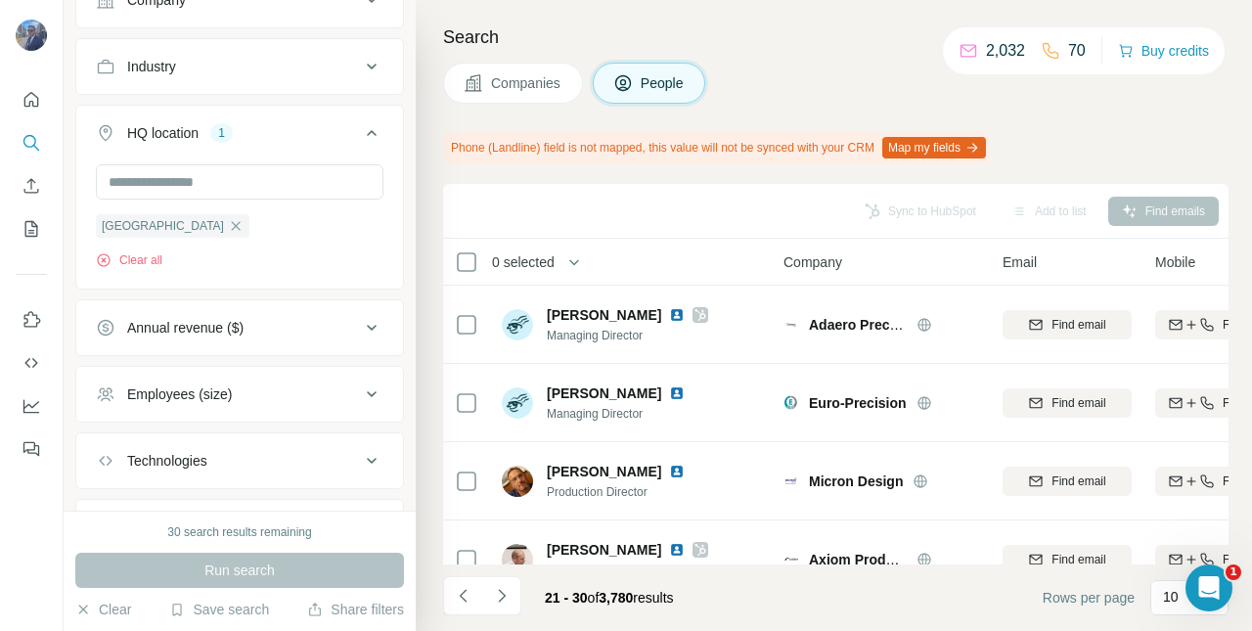
click at [669, 394] on img at bounding box center [677, 393] width 16 height 16
click at [669, 477] on img at bounding box center [677, 472] width 16 height 16
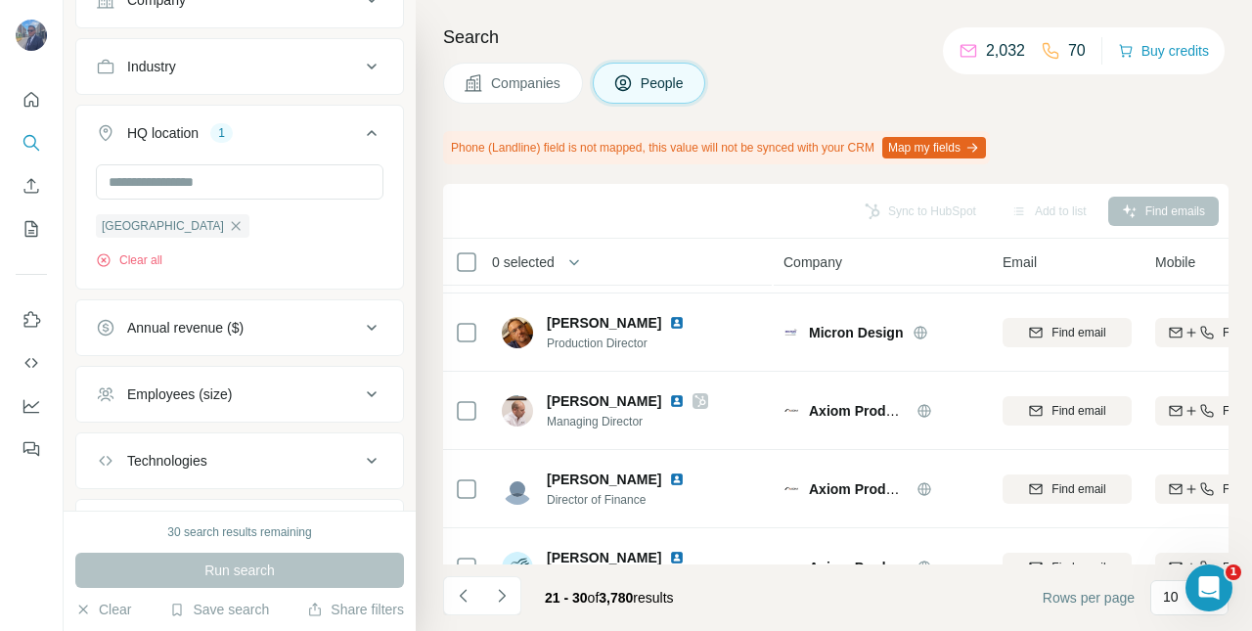
scroll to position [172, 0]
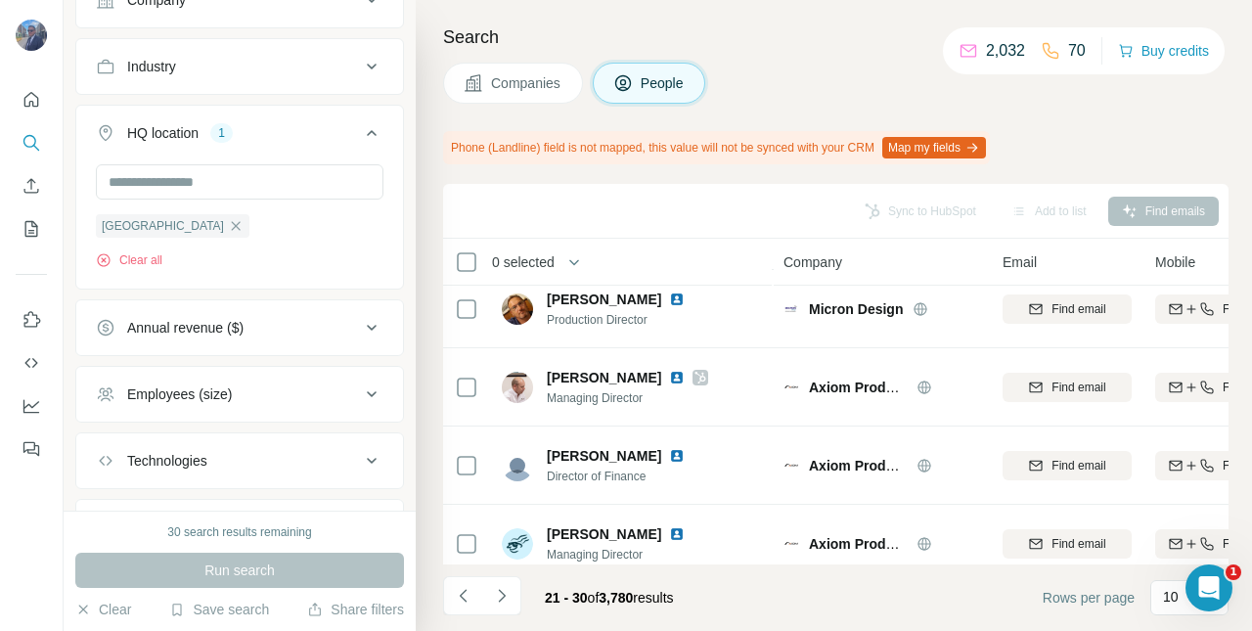
click at [685, 381] on img at bounding box center [677, 378] width 16 height 16
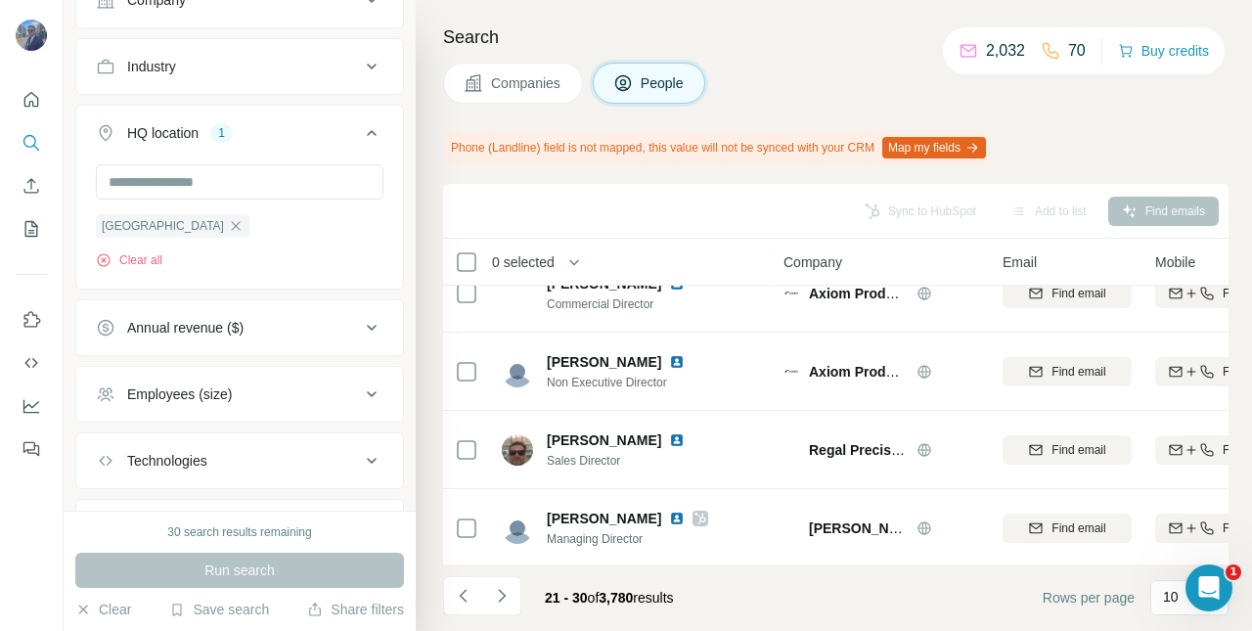
scroll to position [506, 0]
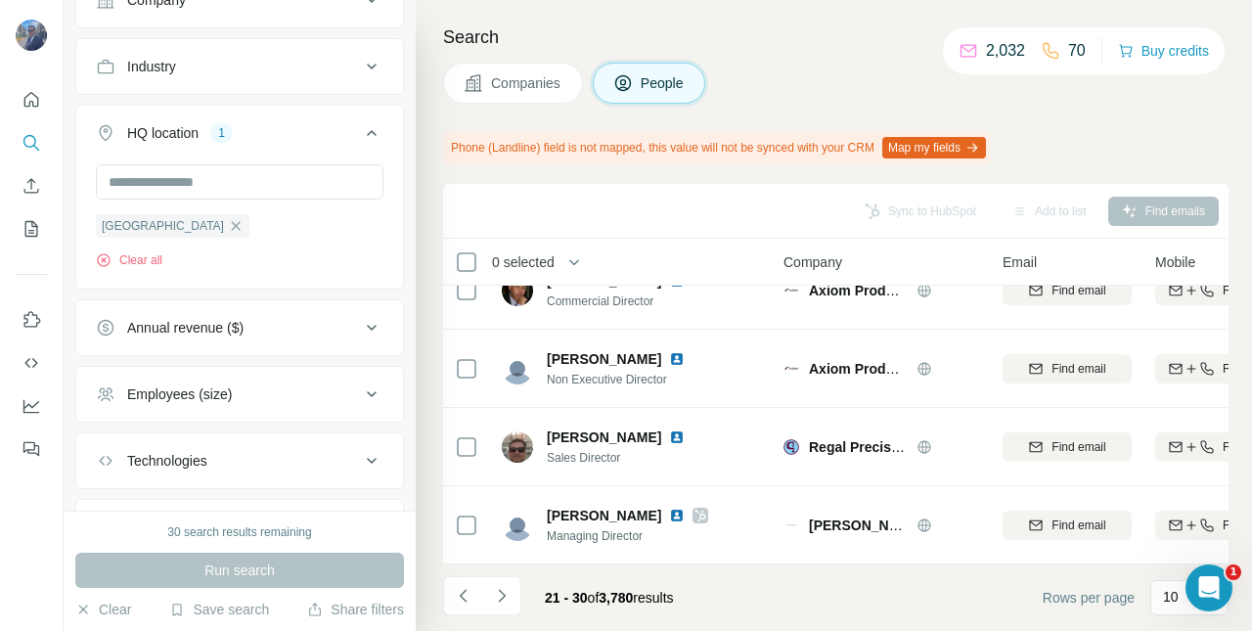
click at [669, 439] on img at bounding box center [677, 437] width 16 height 16
click at [685, 509] on img at bounding box center [677, 516] width 16 height 16
click at [506, 599] on icon "Navigate to next page" at bounding box center [502, 596] width 20 height 20
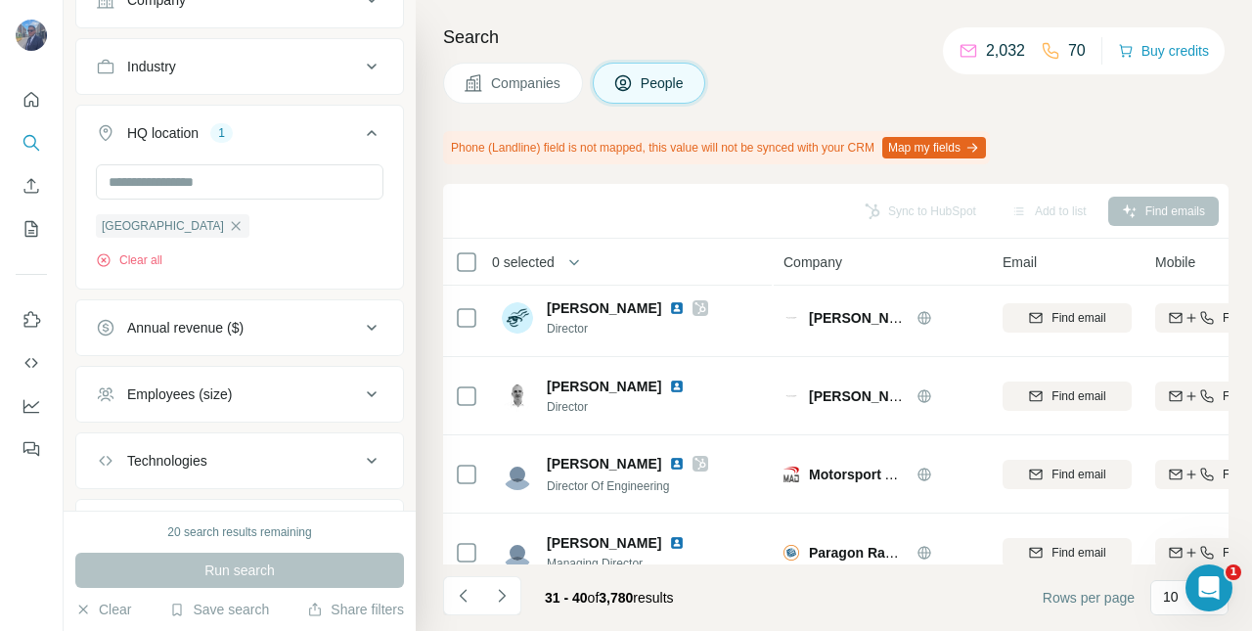
scroll to position [0, 0]
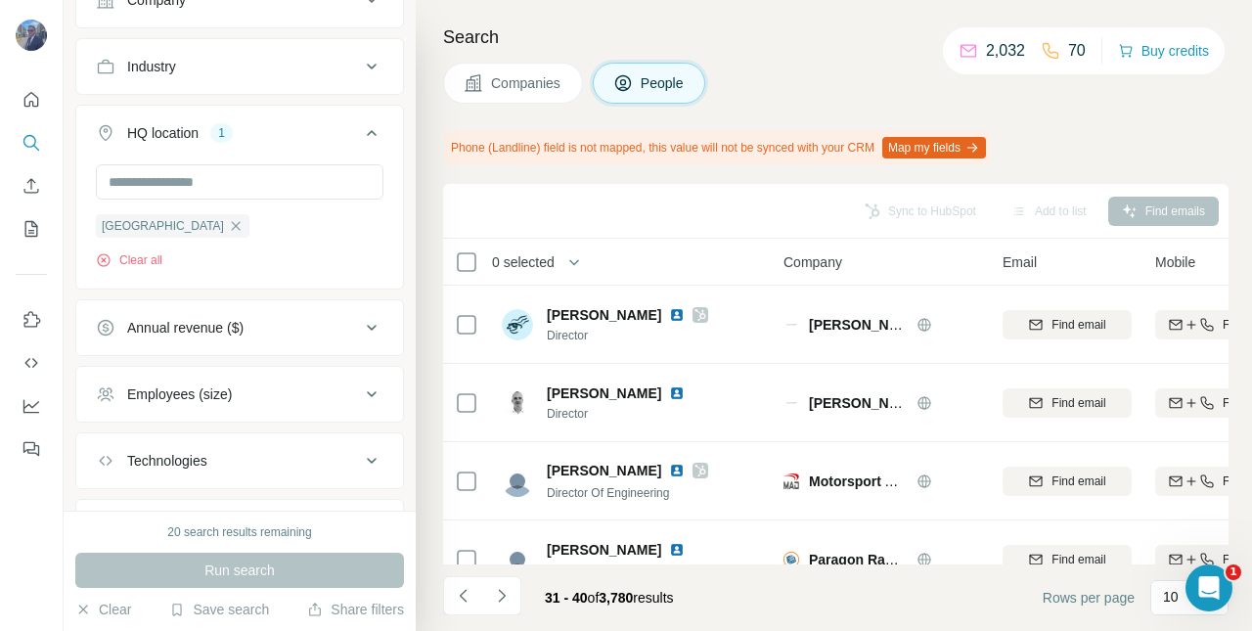
click at [669, 471] on img at bounding box center [677, 471] width 16 height 16
click at [669, 319] on img at bounding box center [677, 315] width 16 height 16
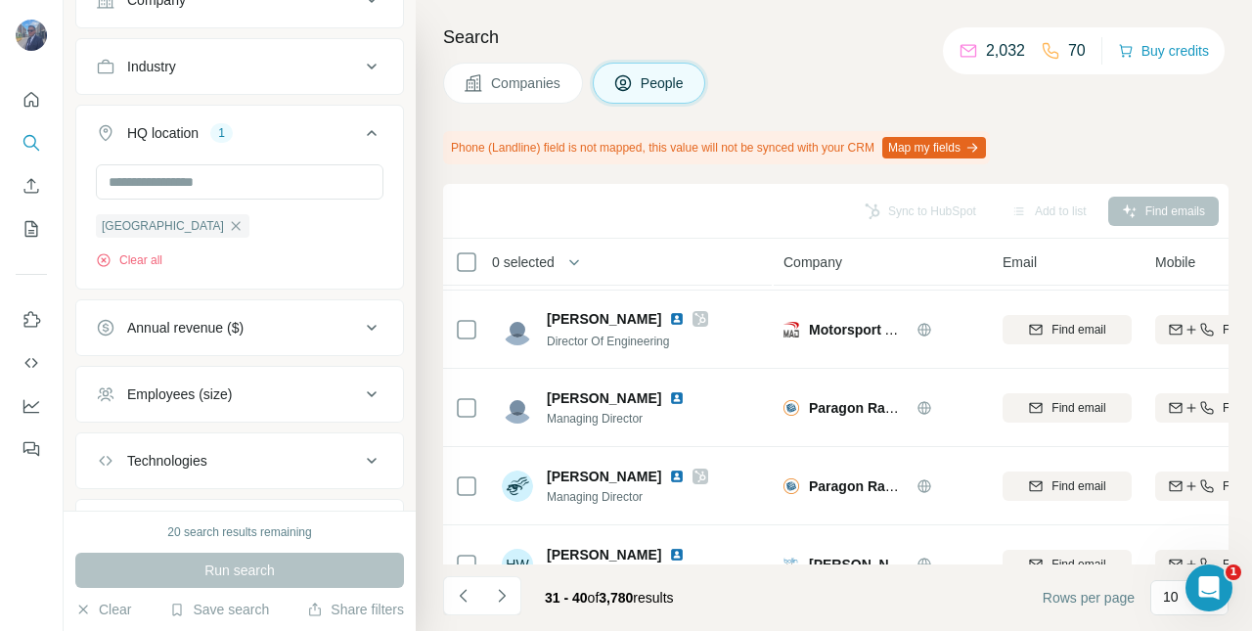
scroll to position [196, 0]
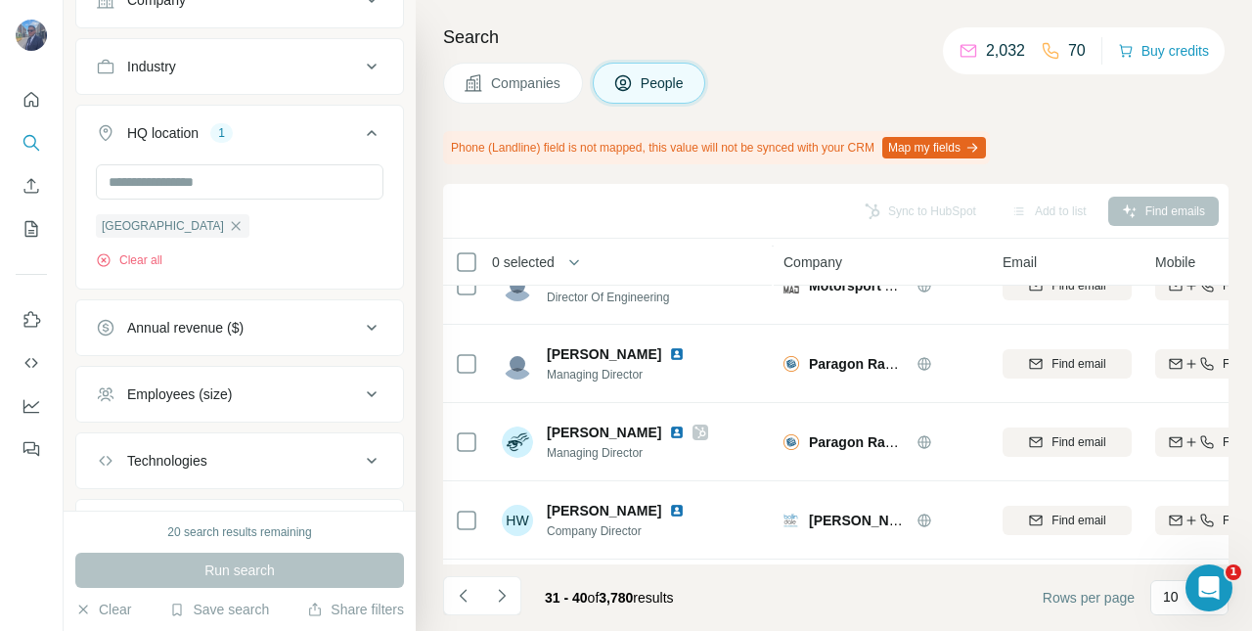
click at [669, 434] on img at bounding box center [677, 432] width 16 height 16
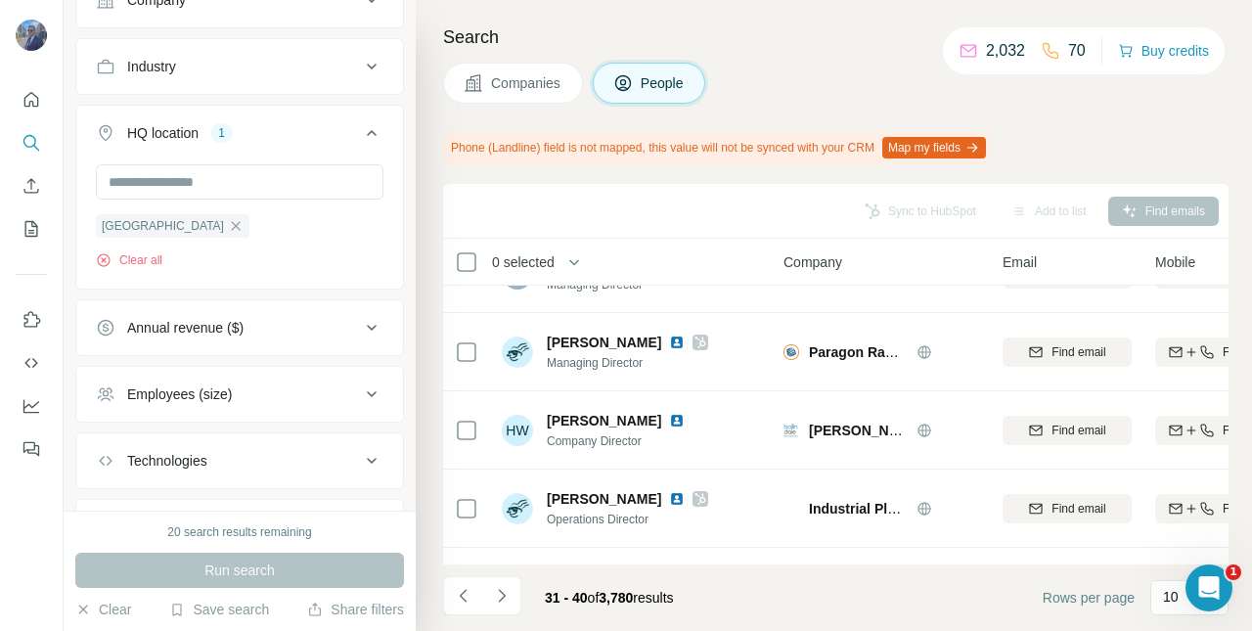
scroll to position [289, 0]
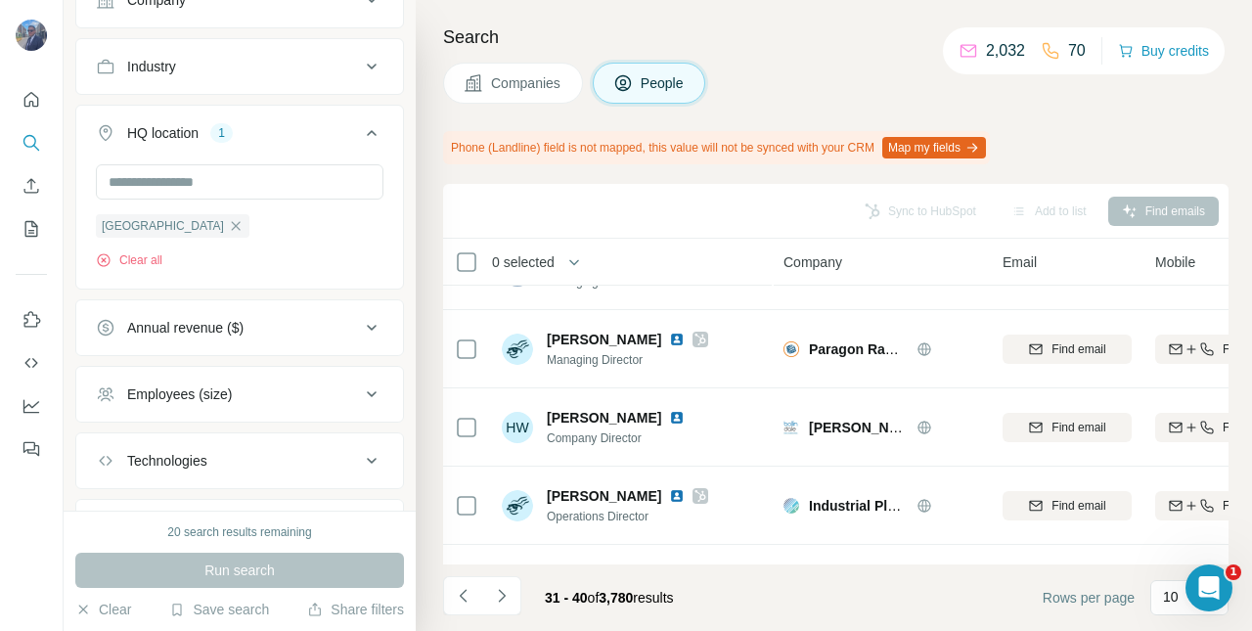
click at [671, 423] on img at bounding box center [677, 418] width 16 height 16
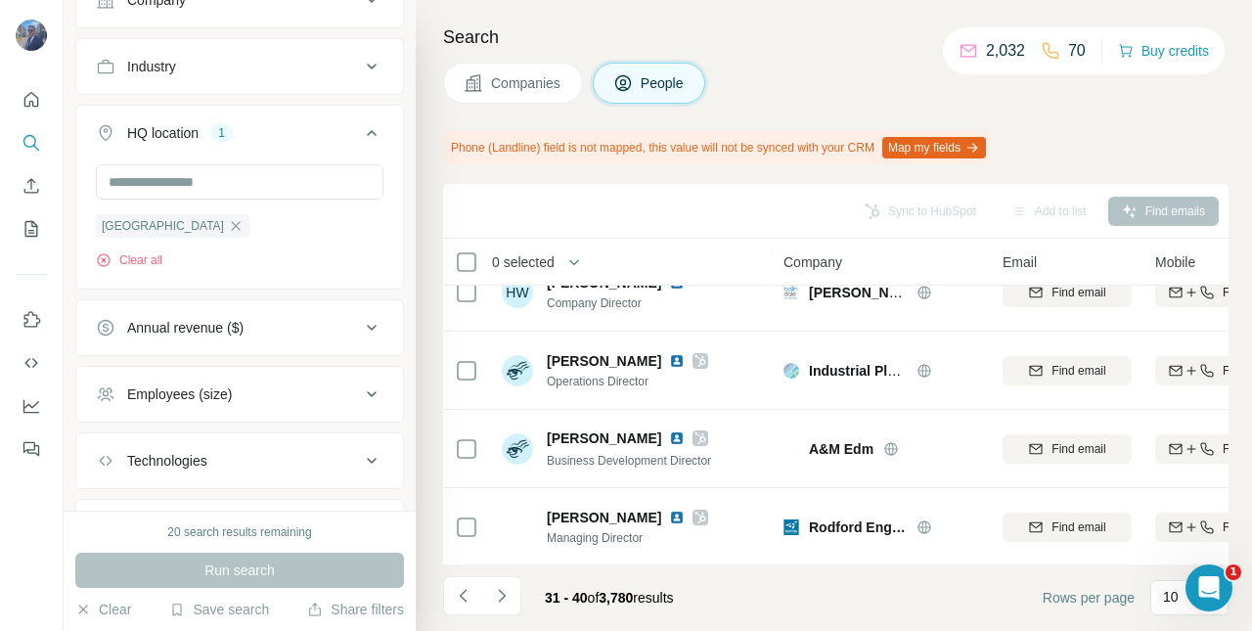
scroll to position [455, 0]
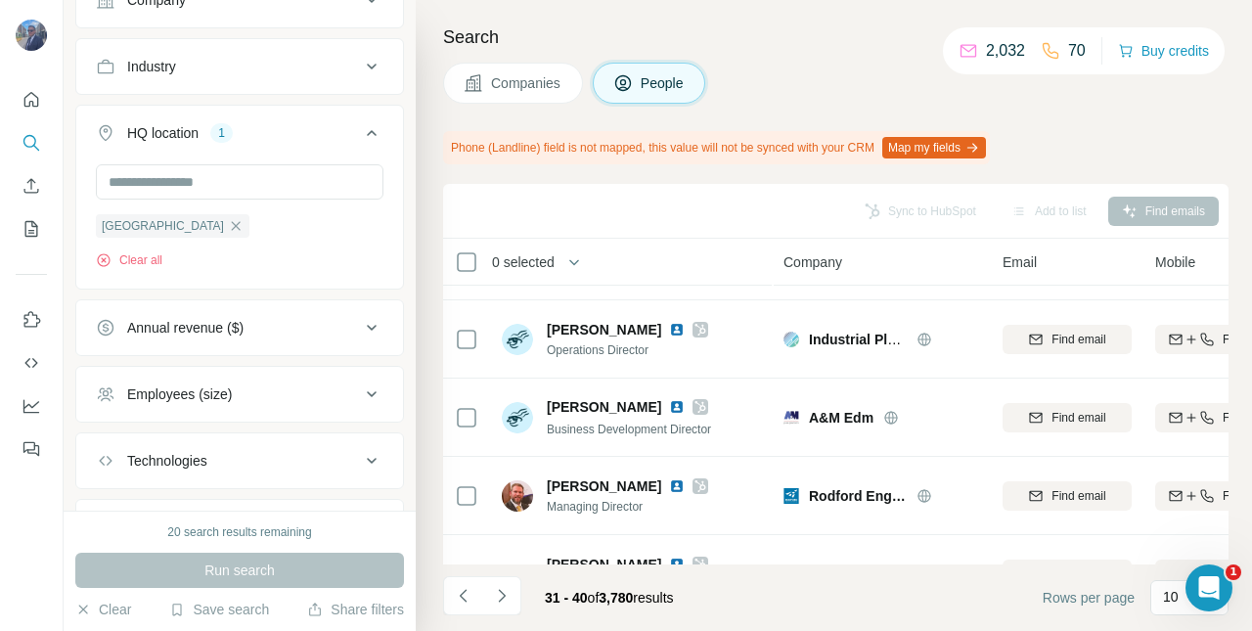
click at [669, 410] on img at bounding box center [677, 407] width 16 height 16
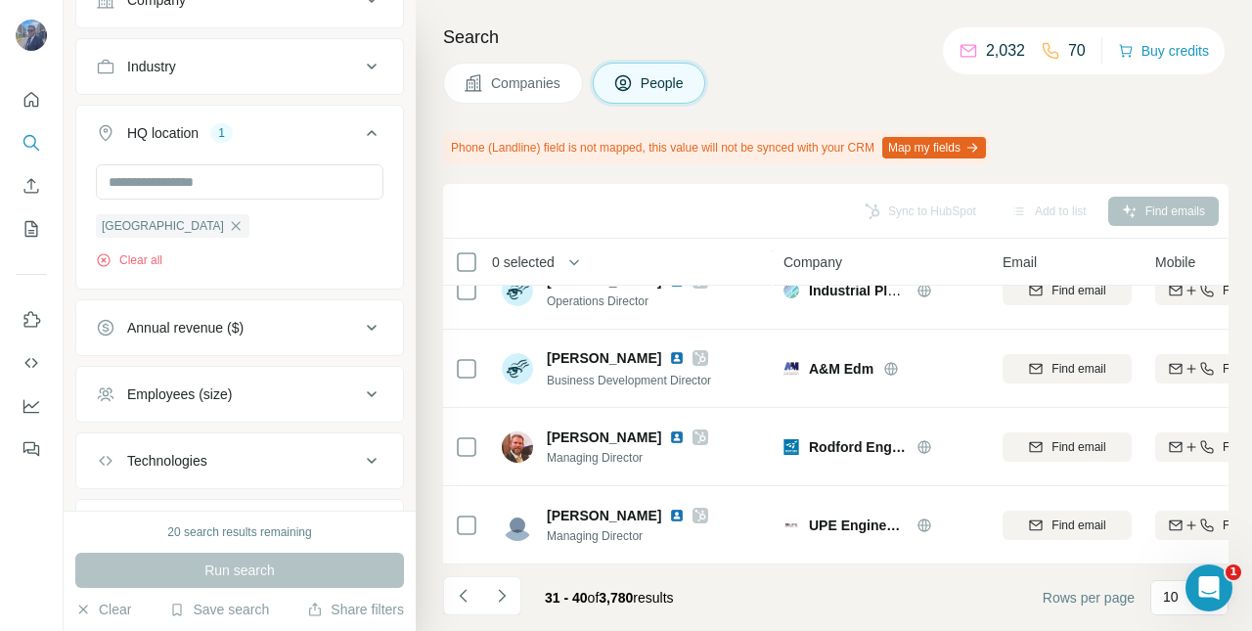
click at [669, 431] on img at bounding box center [677, 437] width 16 height 16
click at [669, 508] on img at bounding box center [677, 516] width 16 height 16
click at [499, 597] on icon "Navigate to next page" at bounding box center [502, 596] width 20 height 20
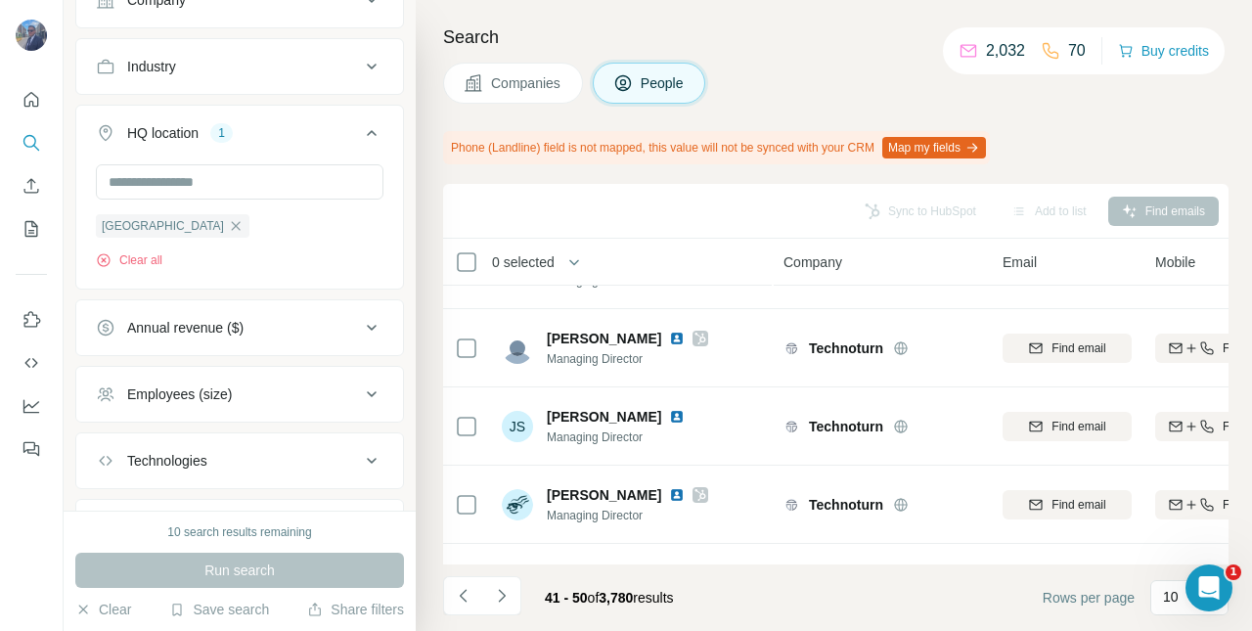
scroll to position [297, 0]
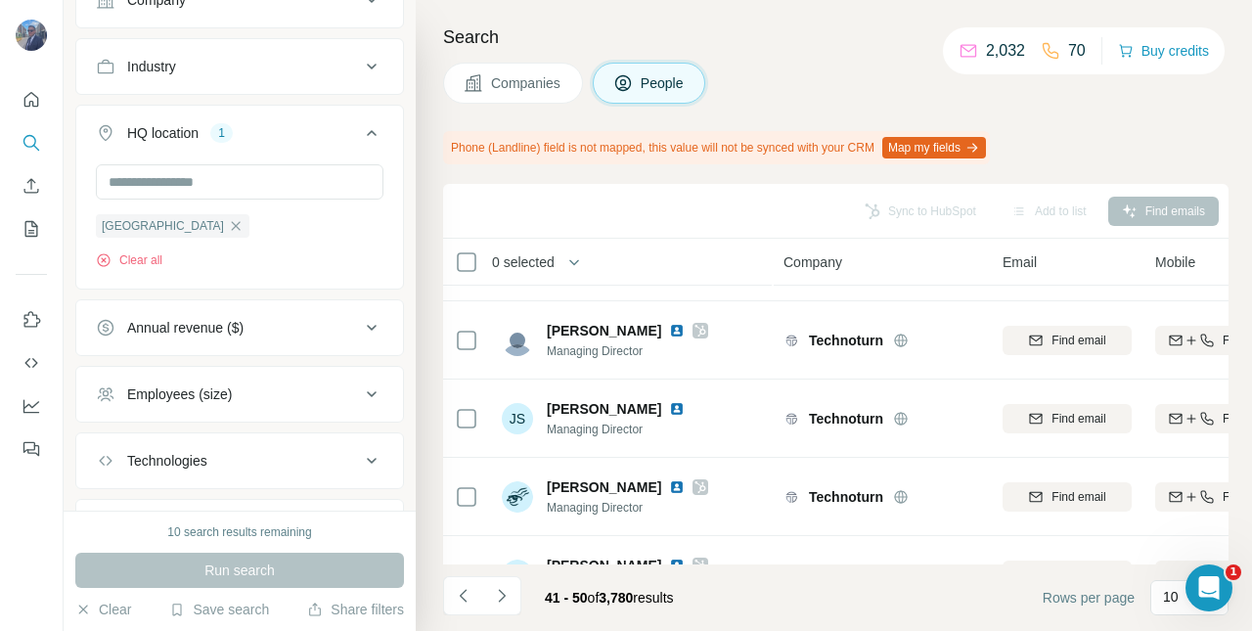
click at [669, 412] on img at bounding box center [677, 409] width 16 height 16
click at [685, 493] on img at bounding box center [677, 487] width 16 height 16
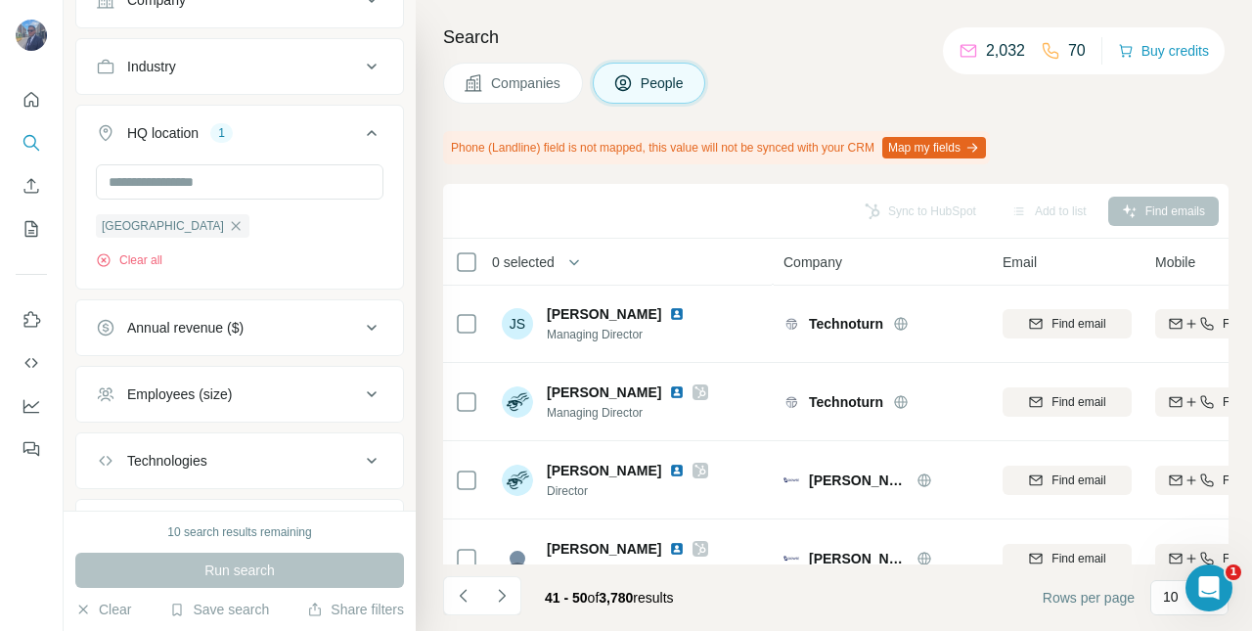
scroll to position [448, 0]
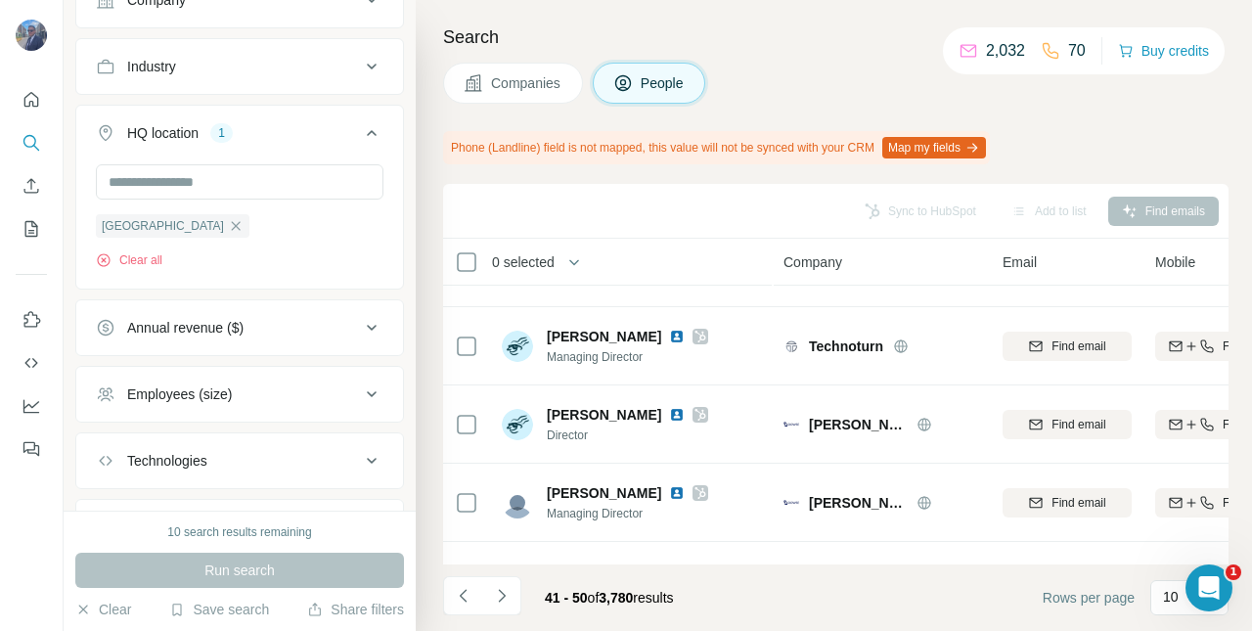
click at [669, 413] on img at bounding box center [677, 415] width 16 height 16
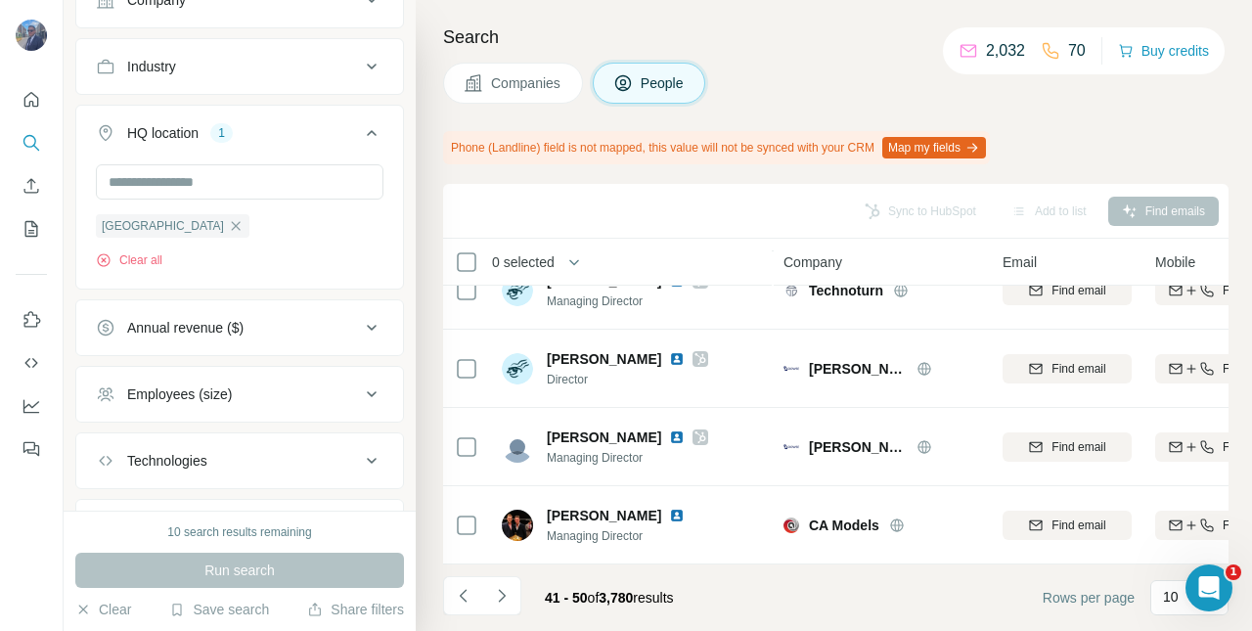
click at [669, 508] on img at bounding box center [677, 516] width 16 height 16
click at [501, 596] on icon "Navigate to next page" at bounding box center [502, 596] width 20 height 20
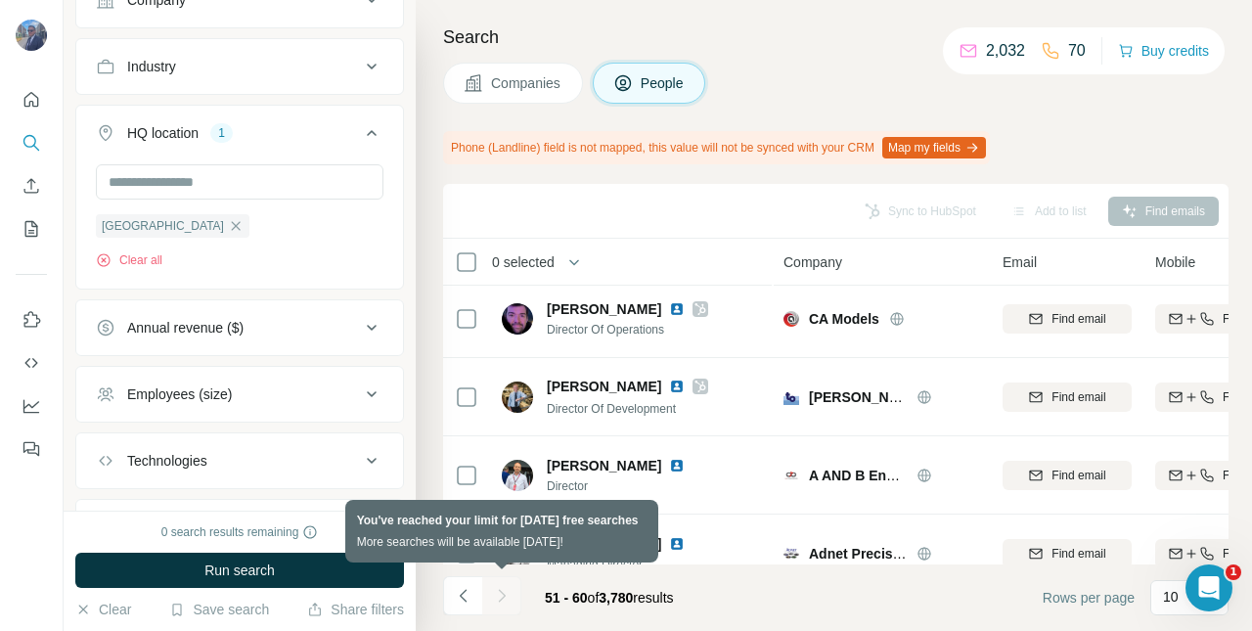
scroll to position [0, 0]
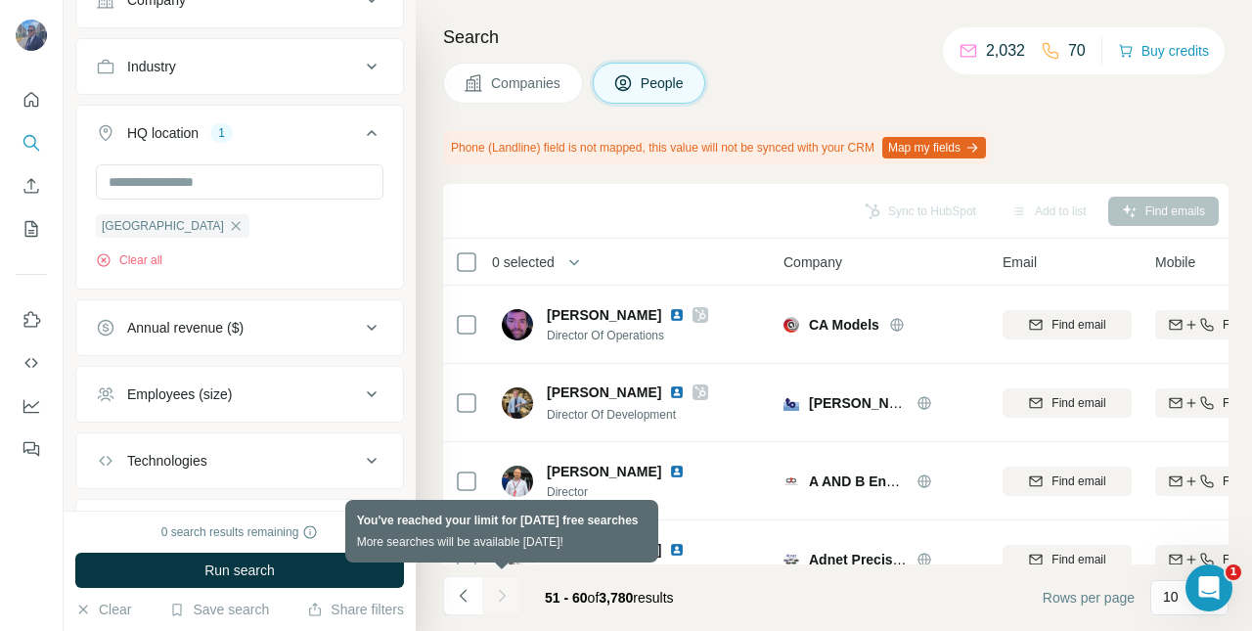
click at [669, 392] on img at bounding box center [677, 392] width 16 height 16
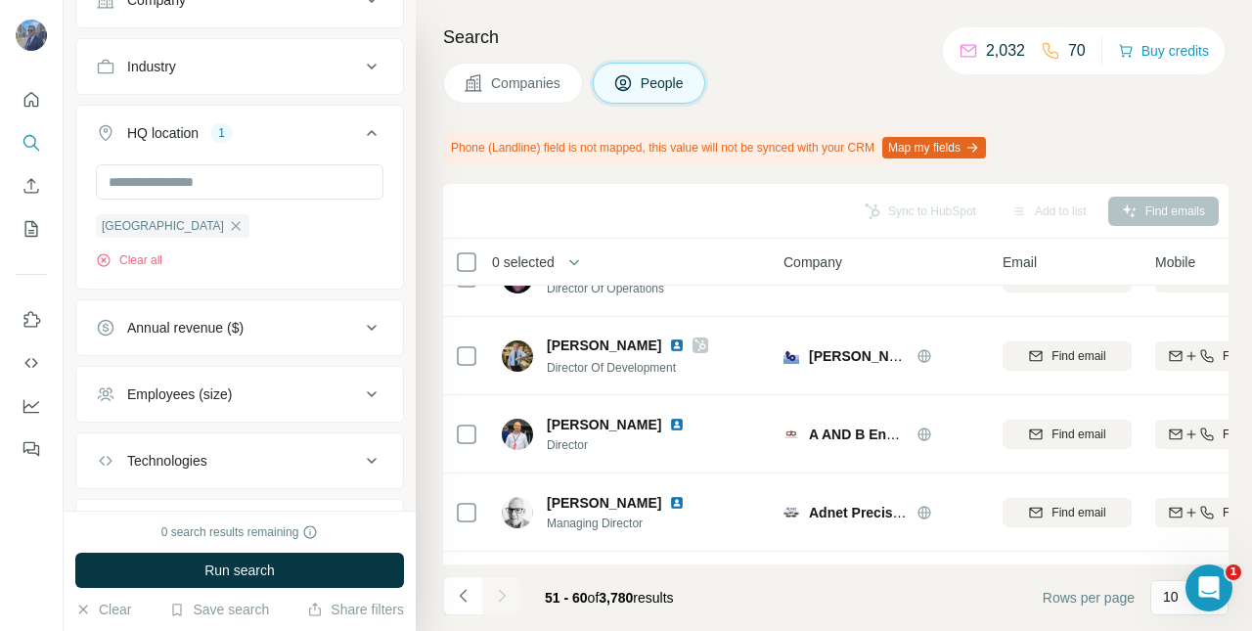
scroll to position [72, 0]
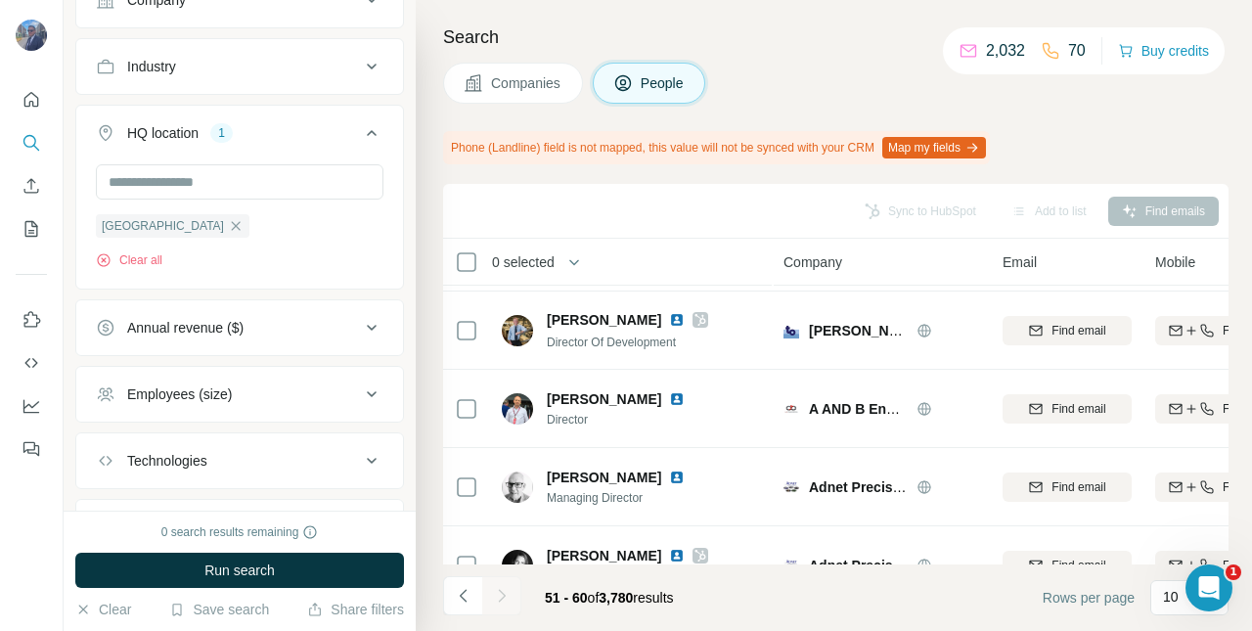
click at [669, 398] on img at bounding box center [677, 399] width 16 height 16
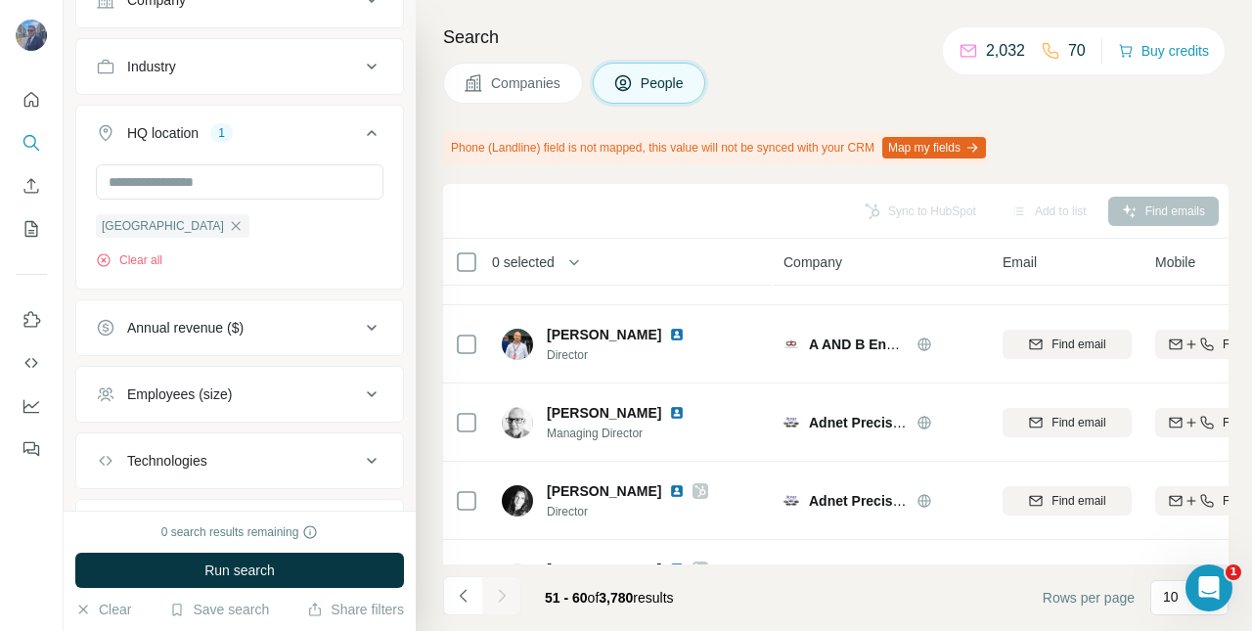
scroll to position [149, 0]
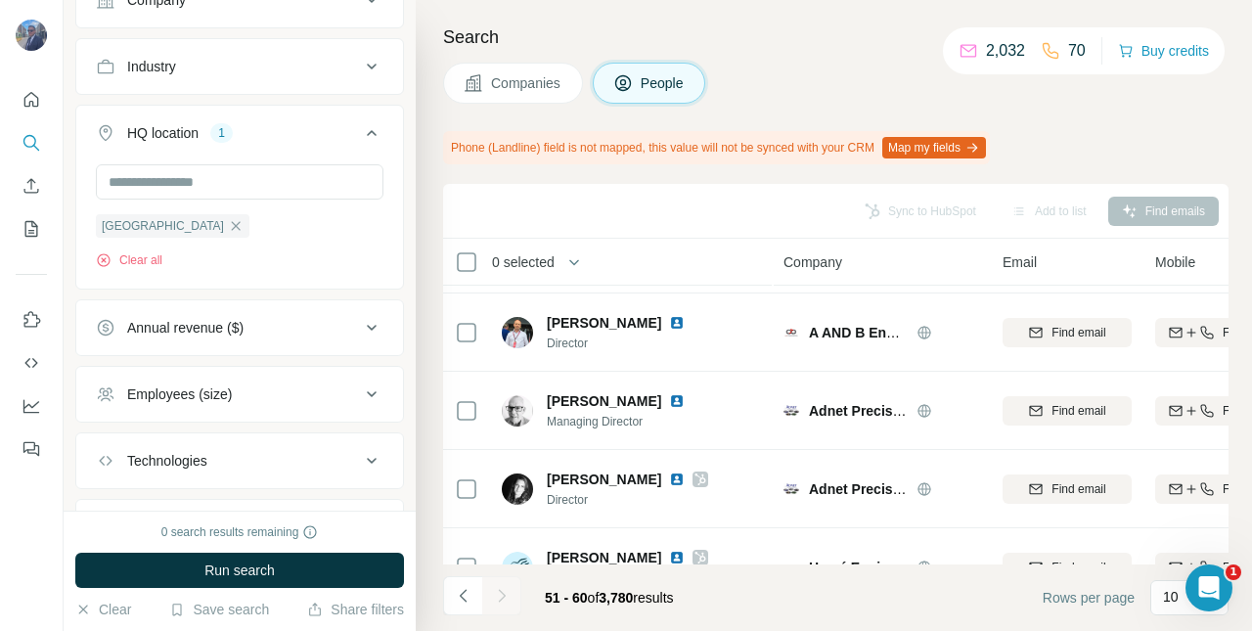
click at [669, 405] on img at bounding box center [677, 401] width 16 height 16
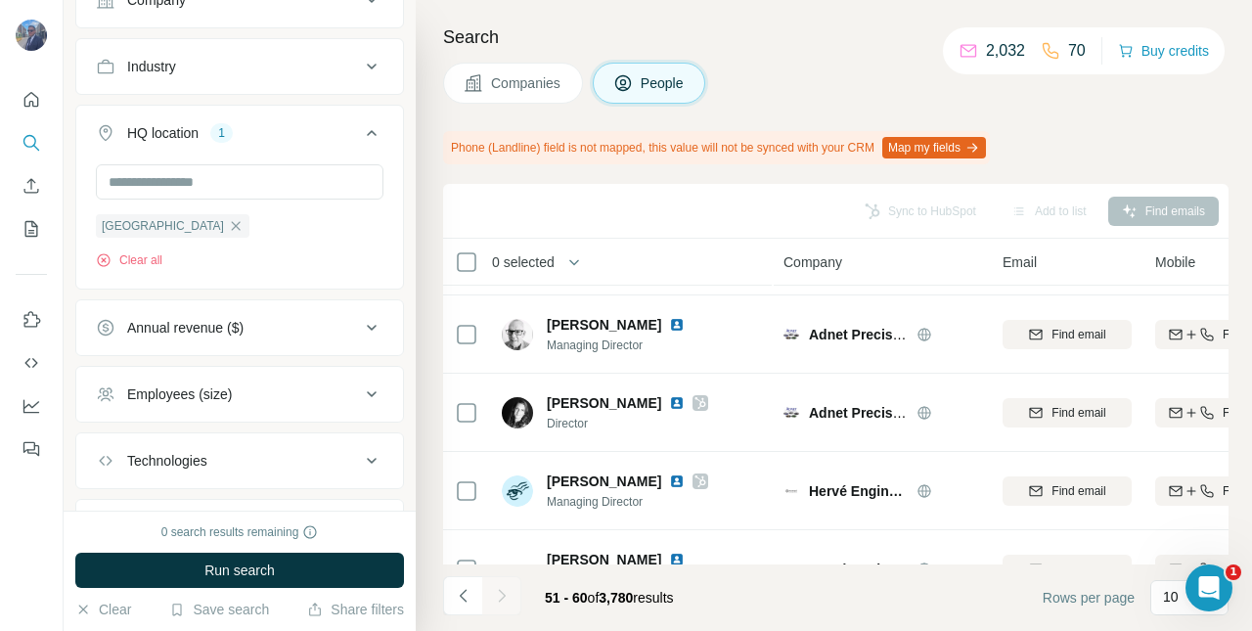
scroll to position [241, 0]
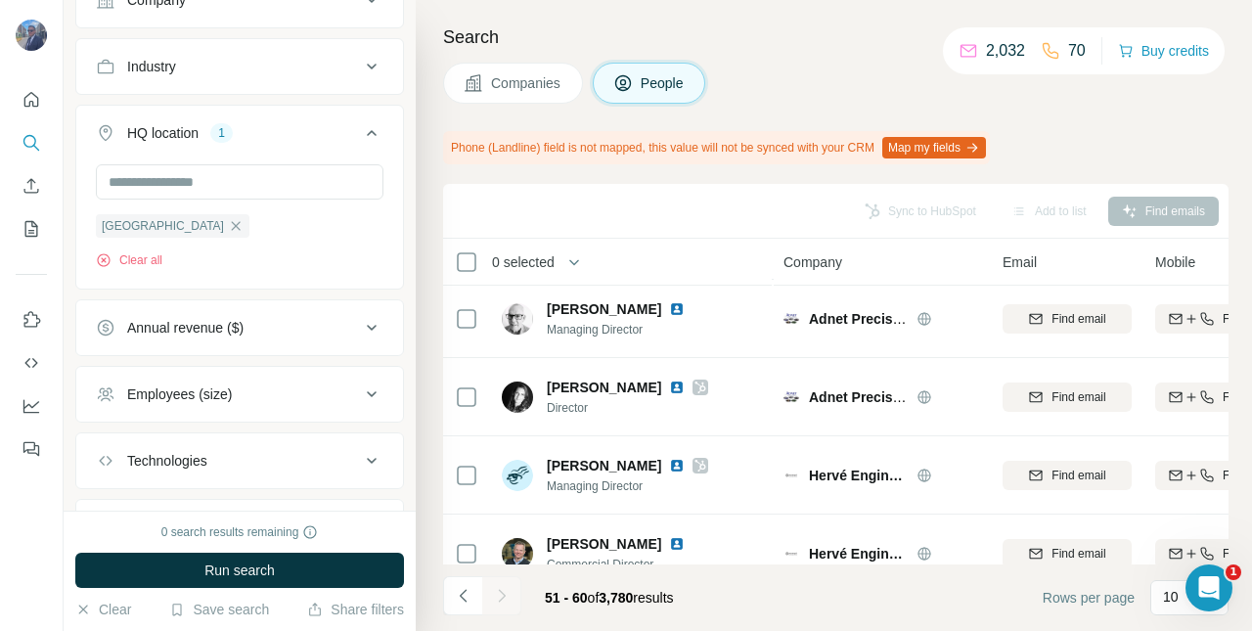
click at [669, 390] on img at bounding box center [677, 387] width 16 height 16
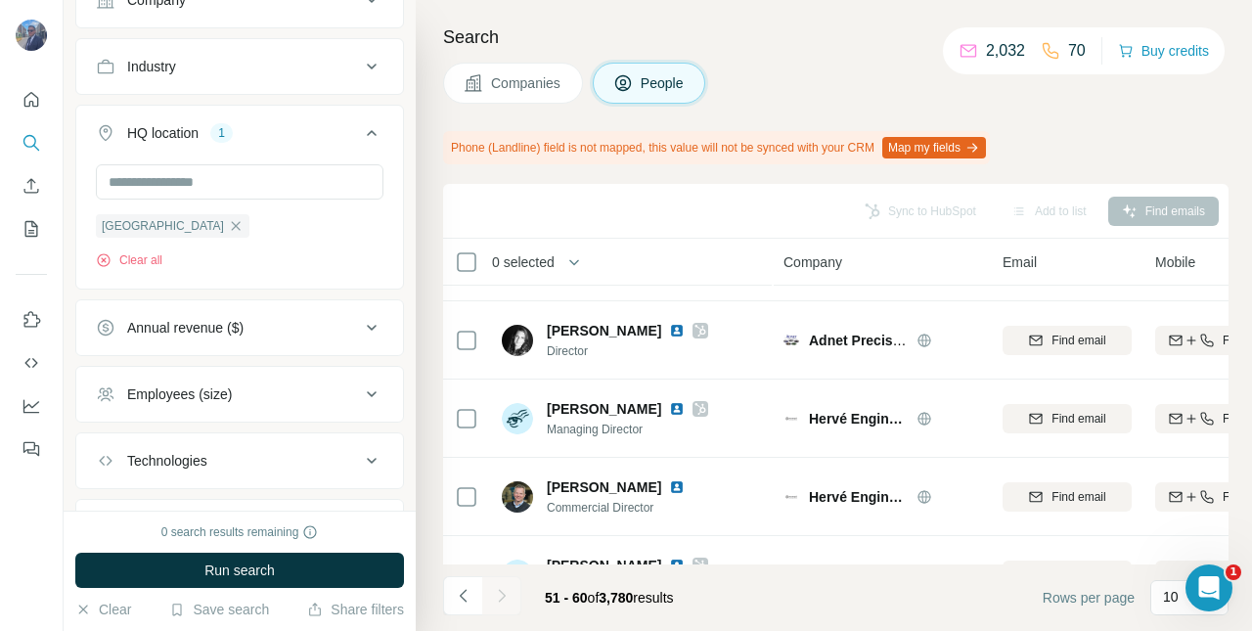
scroll to position [335, 0]
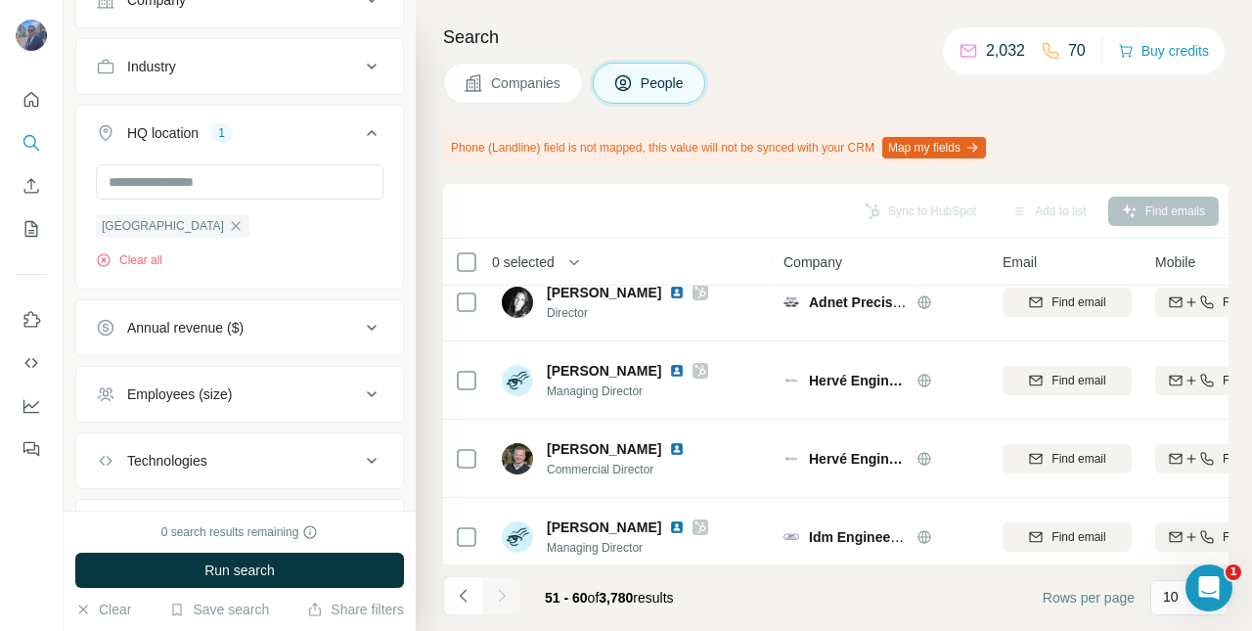
click at [685, 375] on img at bounding box center [677, 371] width 16 height 16
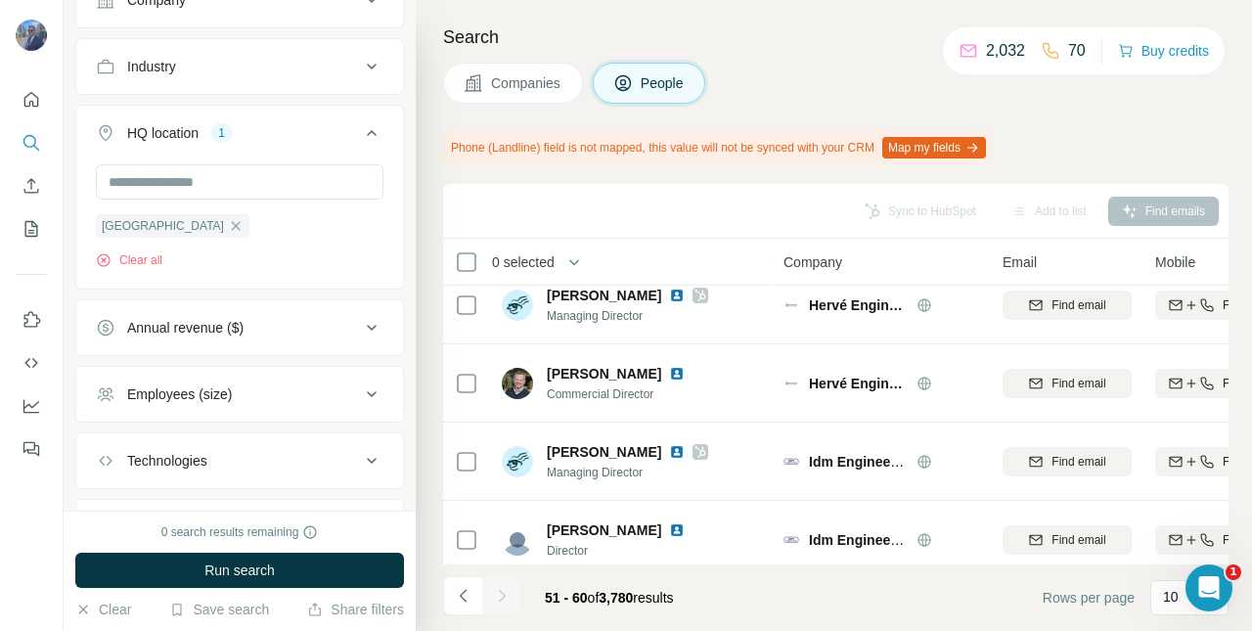
scroll to position [414, 0]
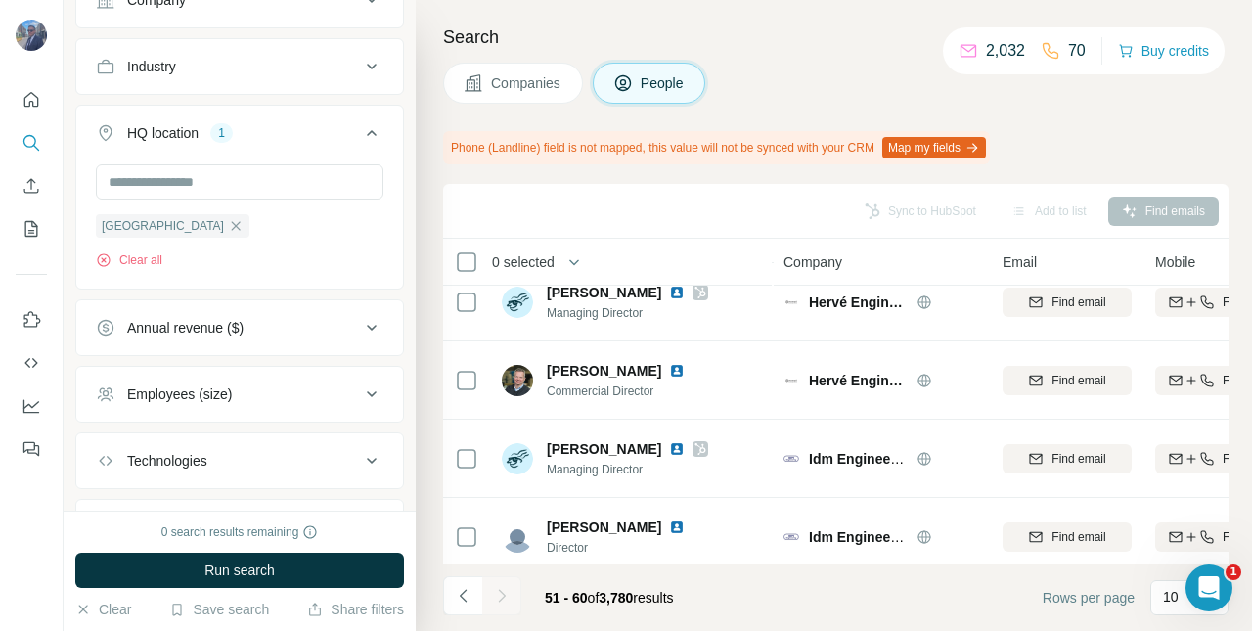
click at [669, 371] on img at bounding box center [677, 371] width 16 height 16
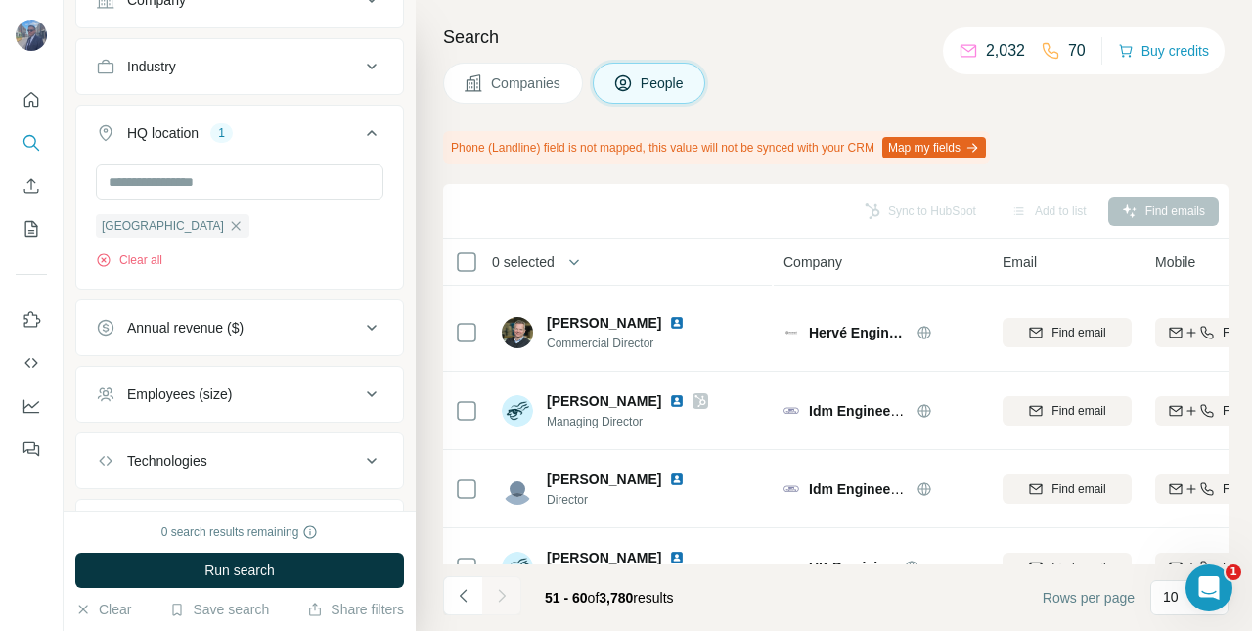
scroll to position [475, 0]
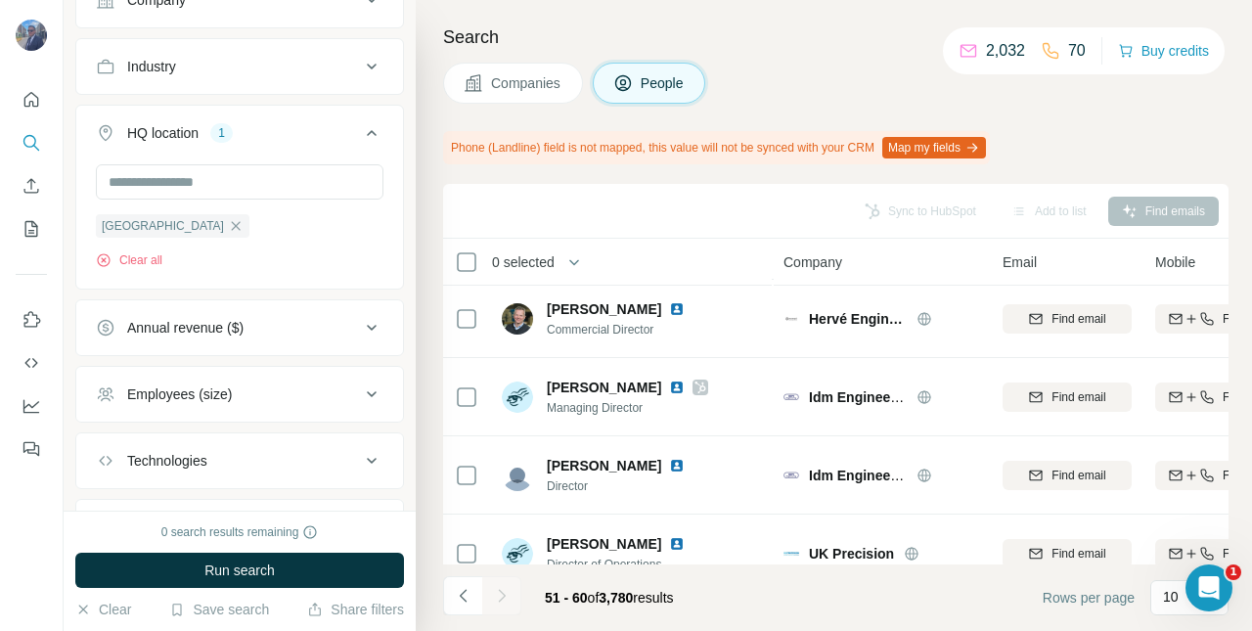
click at [669, 393] on img at bounding box center [677, 387] width 16 height 16
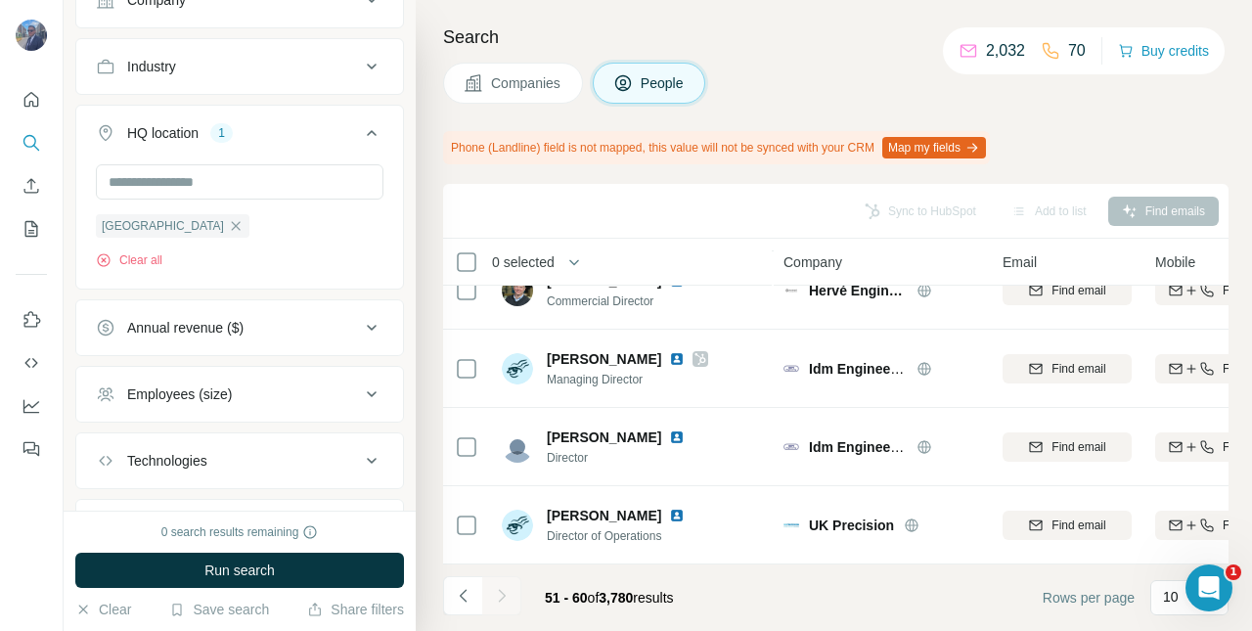
click at [669, 509] on img at bounding box center [677, 516] width 16 height 16
click at [505, 600] on div at bounding box center [501, 595] width 39 height 39
